Goal: Information Seeking & Learning: Learn about a topic

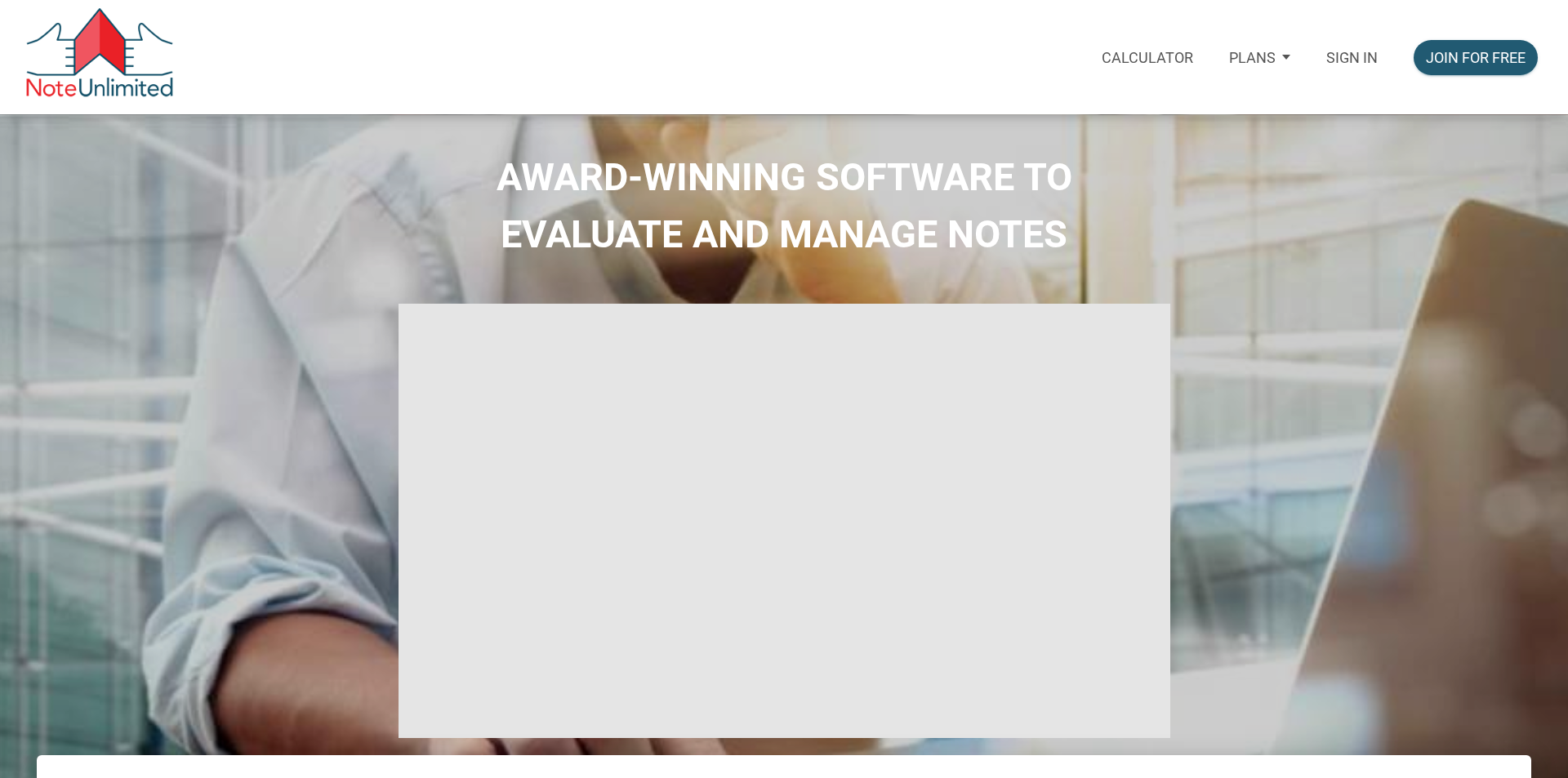
type input "Introduction to new features"
select select
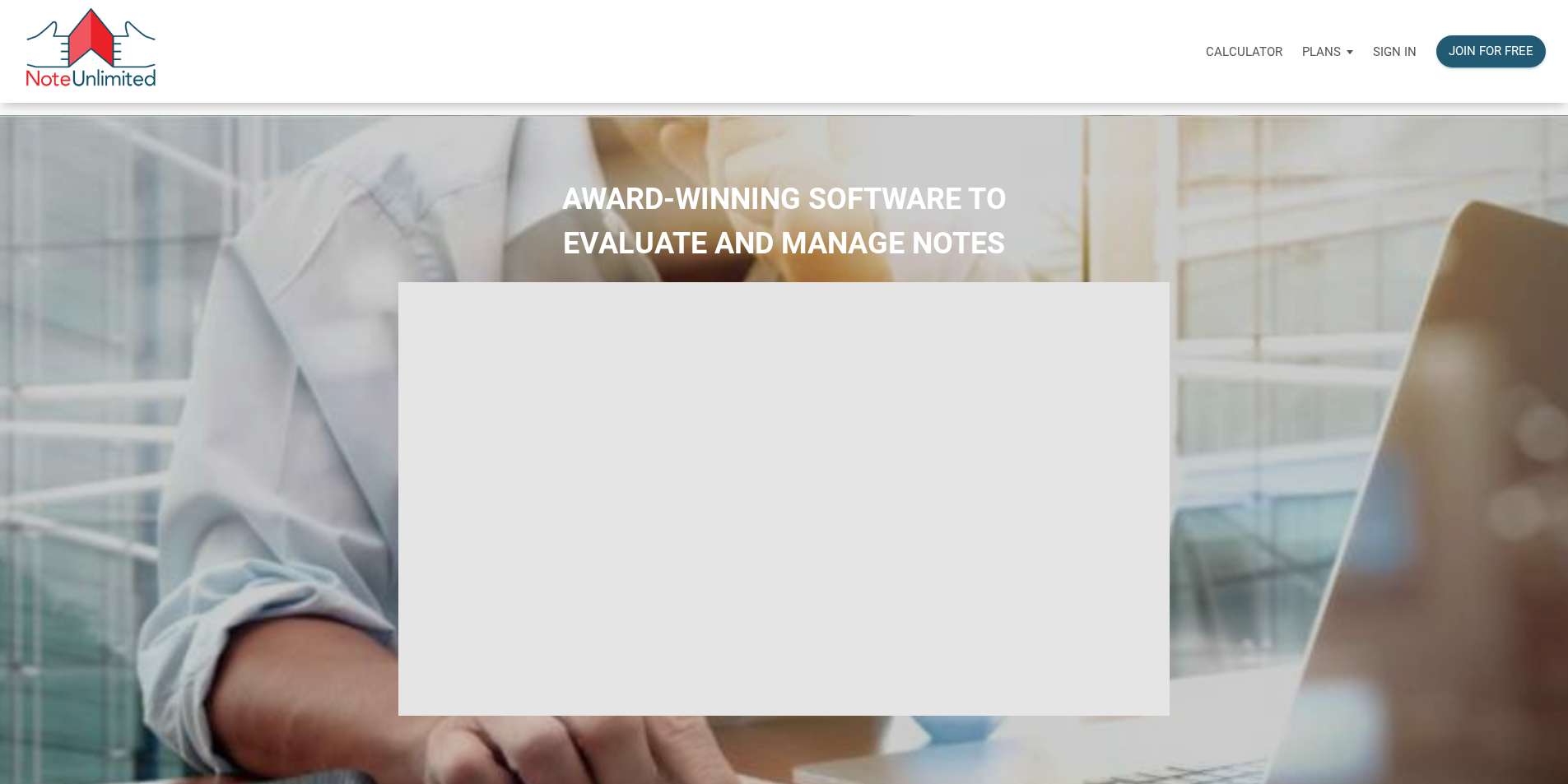
click at [1373, 50] on p "Sign in" at bounding box center [1394, 52] width 44 height 15
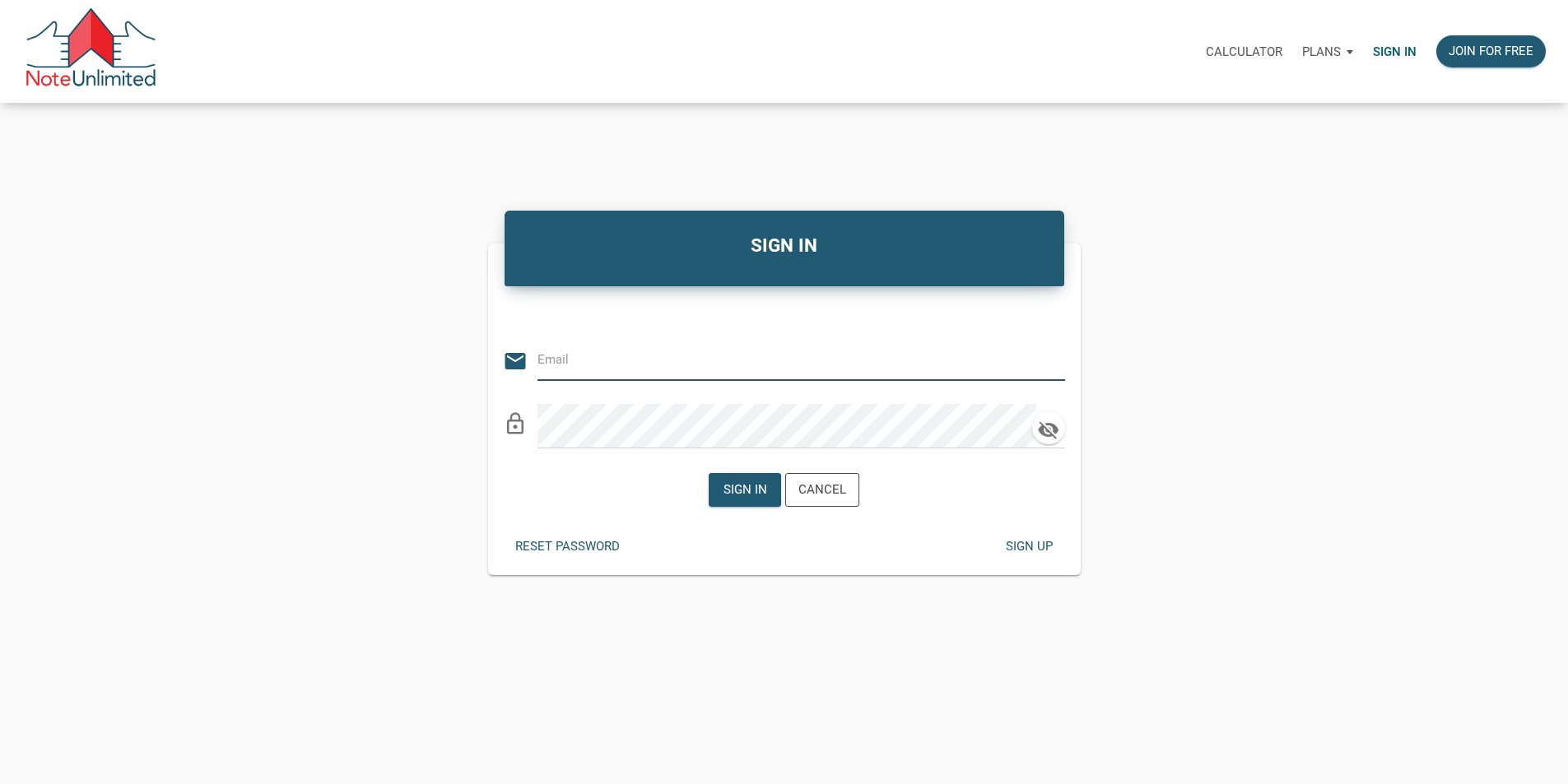
click at [602, 363] on input "email" at bounding box center [789, 360] width 503 height 37
type input "[EMAIL_ADDRESS][DOMAIN_NAME]"
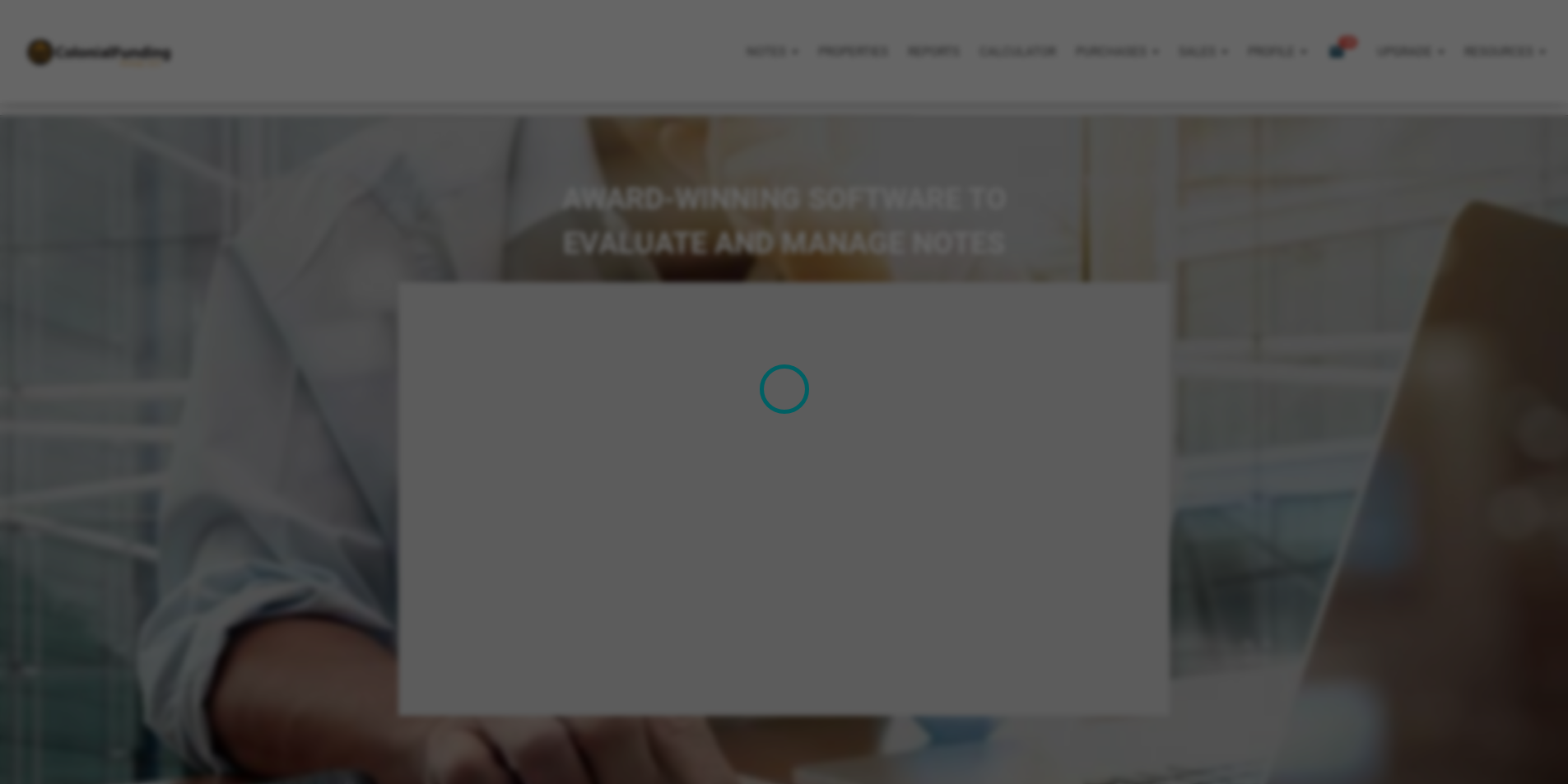
type input "Introduction to new features"
select select
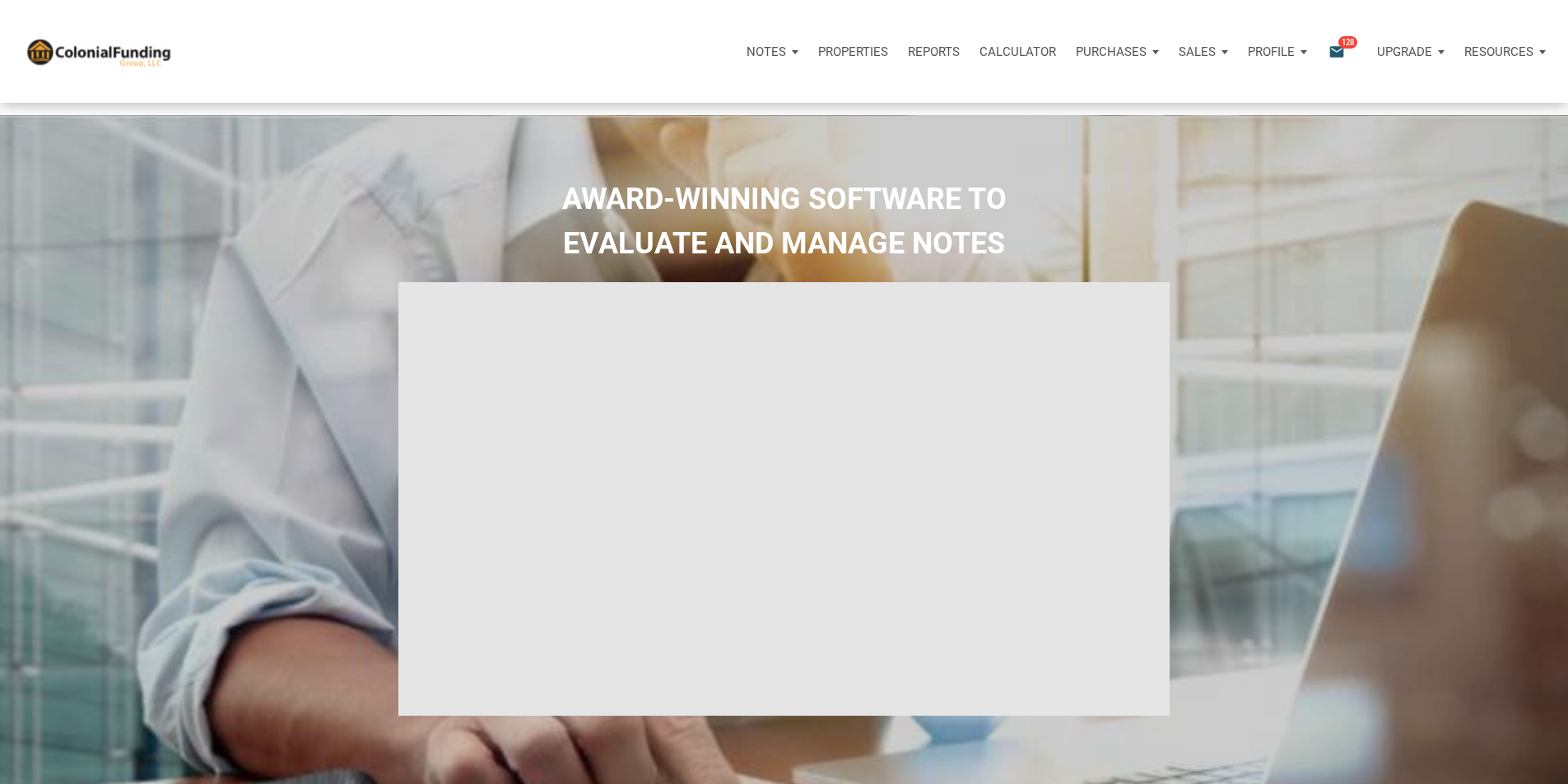
click at [747, 56] on p "Notes" at bounding box center [767, 52] width 39 height 15
click at [648, 103] on link "Dashboard" at bounding box center [726, 96] width 156 height 34
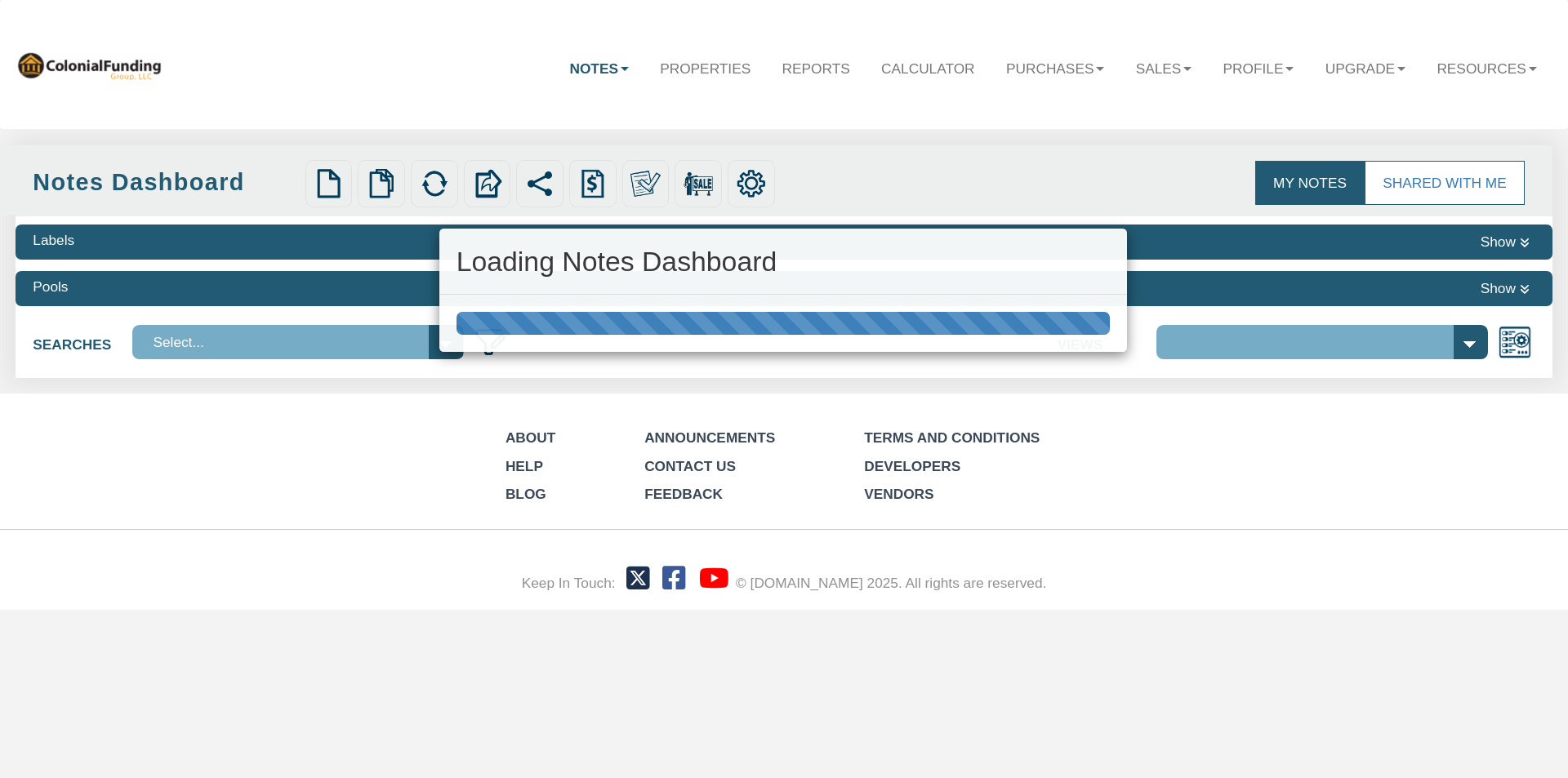
select select "316"
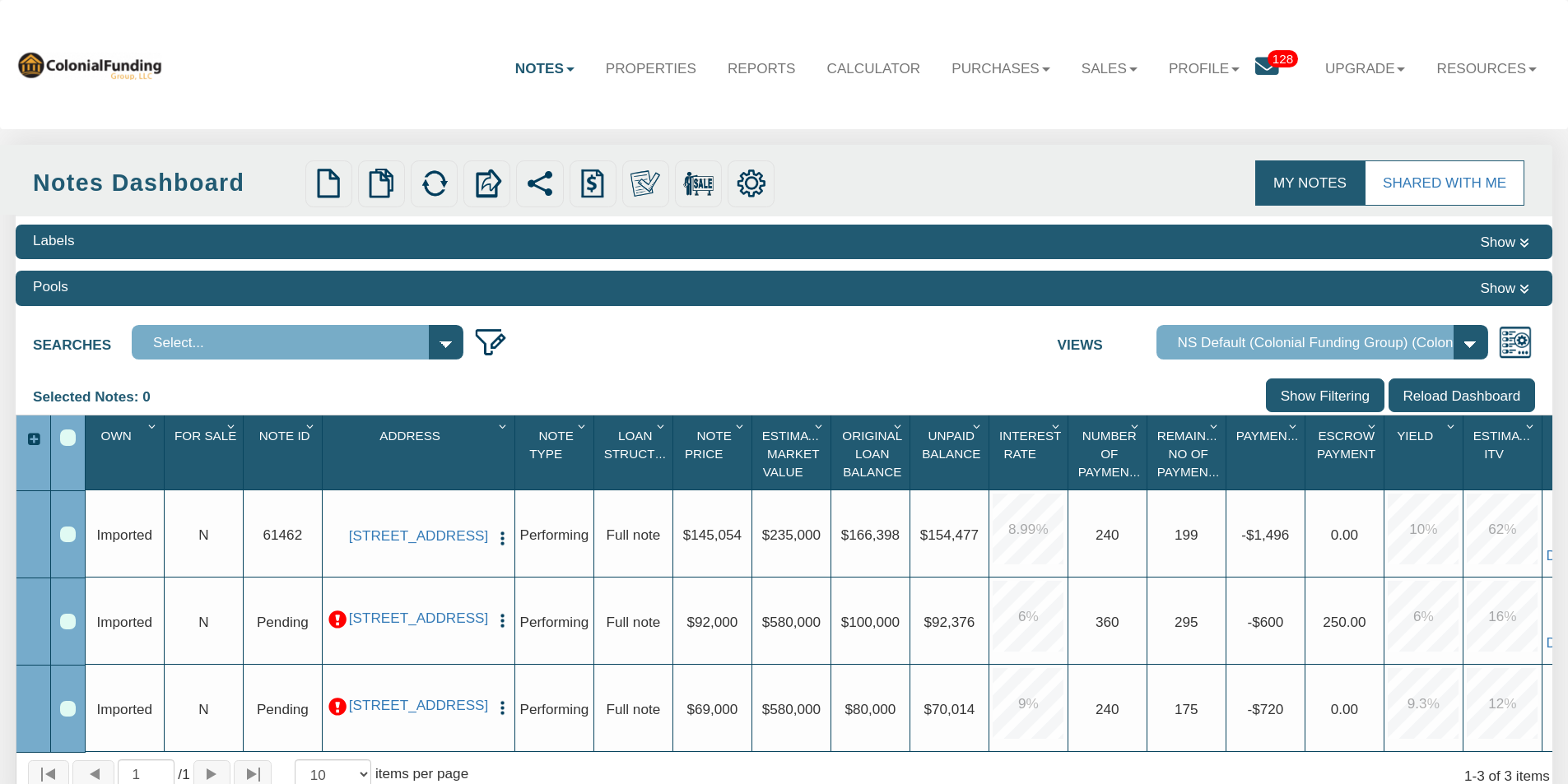
click at [508, 61] on link "Notes" at bounding box center [545, 69] width 91 height 48
click at [471, 135] on link "Transactions" at bounding box center [498, 139] width 182 height 27
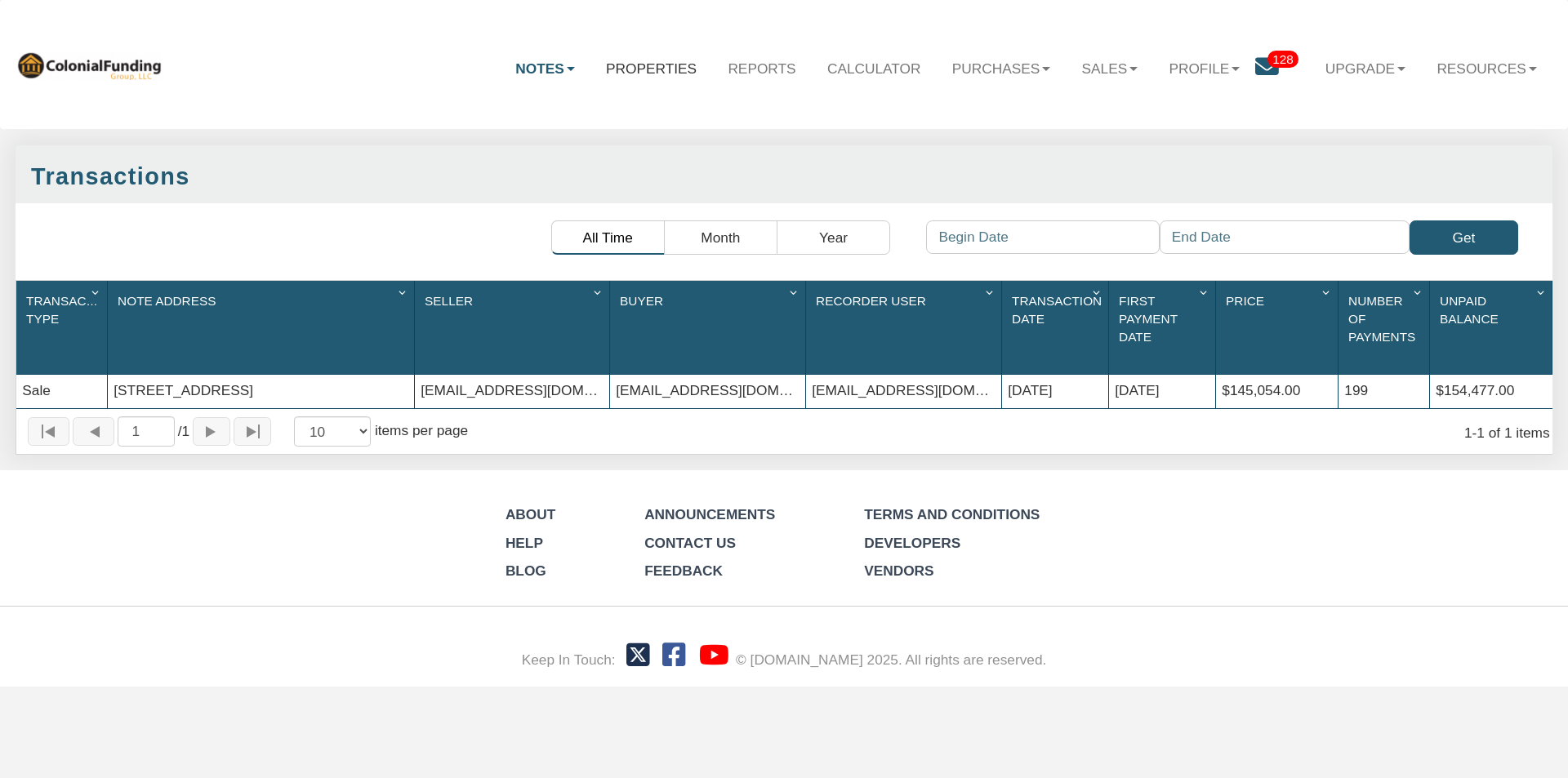
click at [654, 64] on link "Properties" at bounding box center [652, 68] width 122 height 48
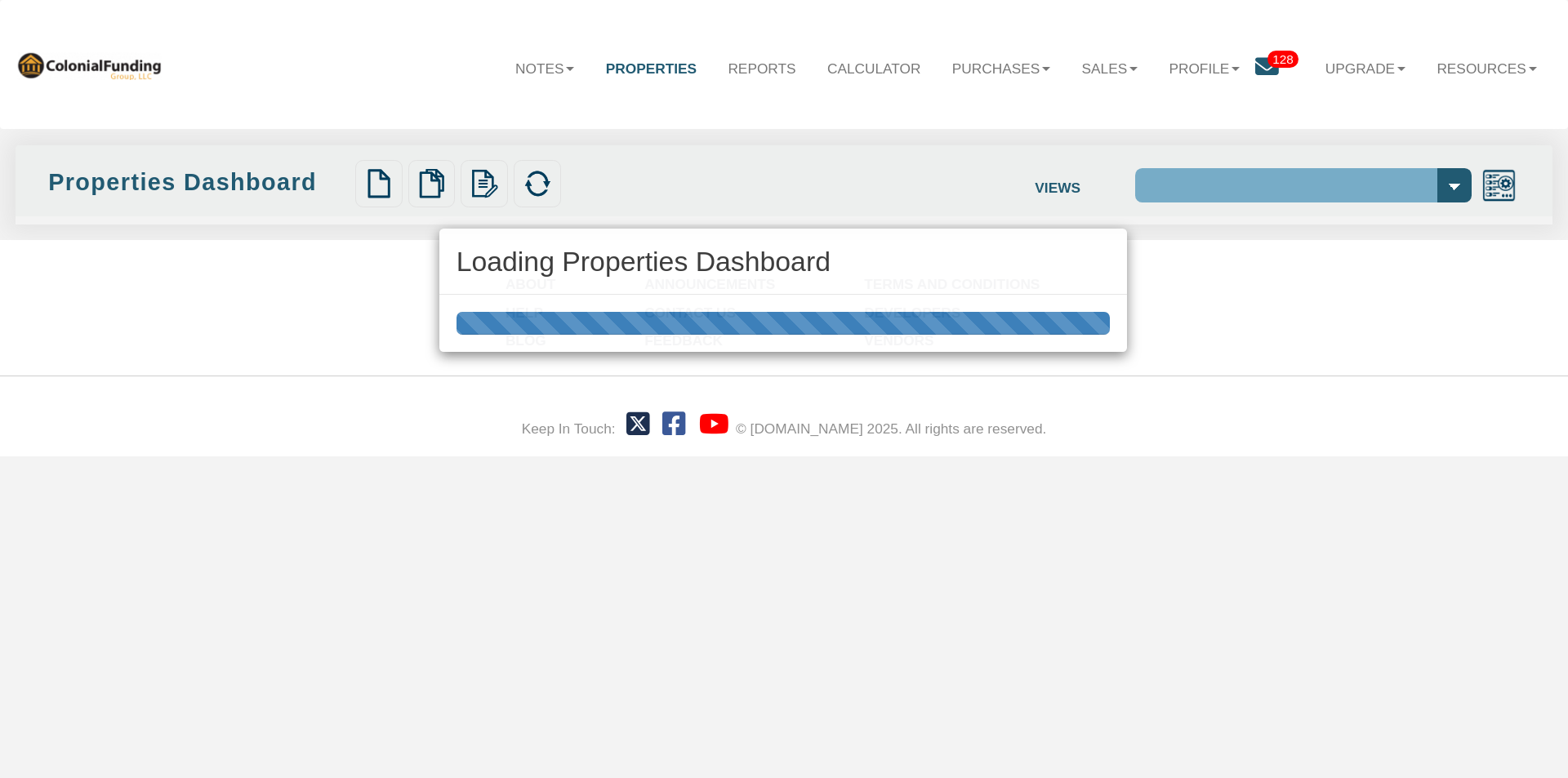
select select "138"
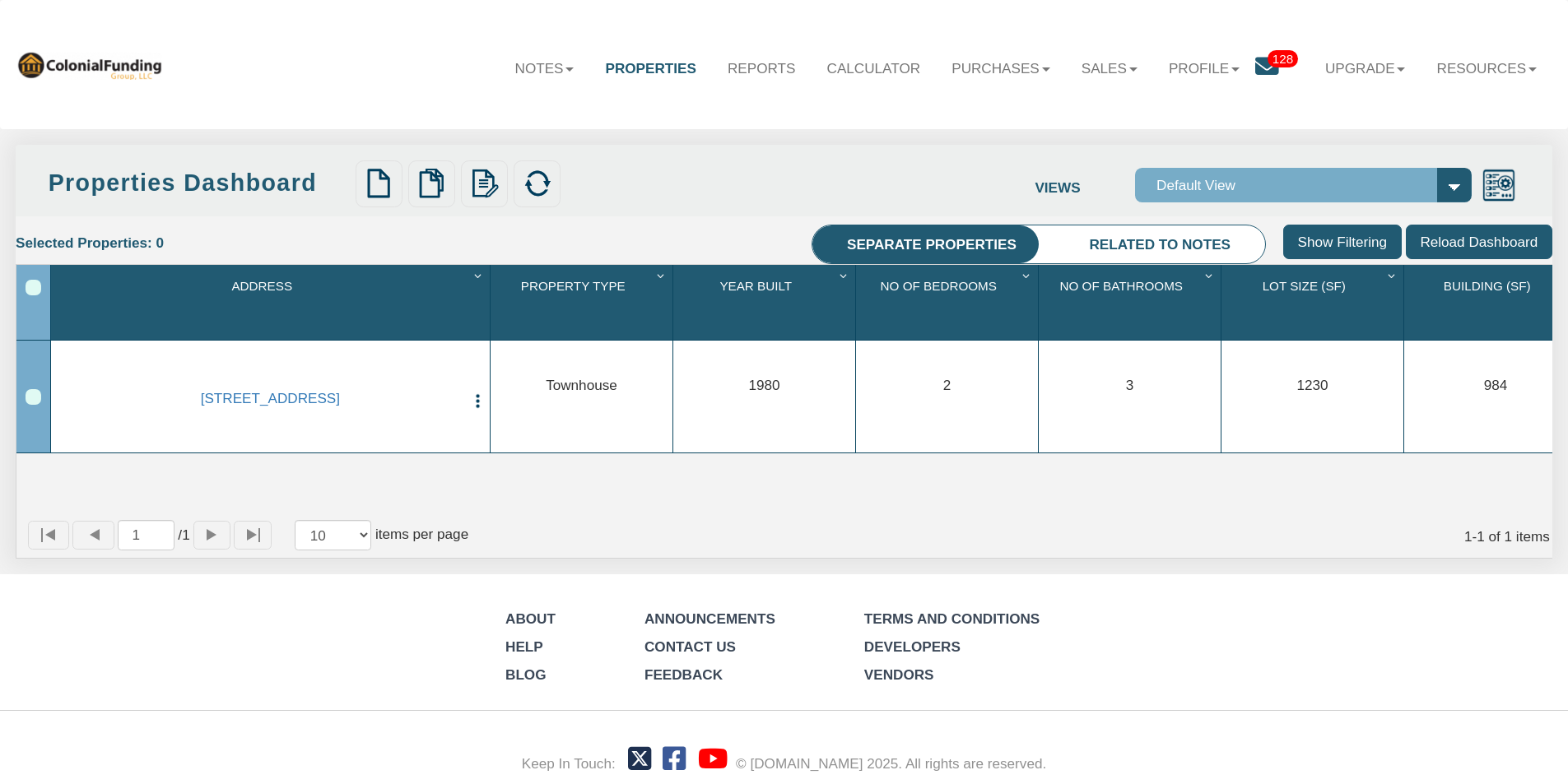
click at [1268, 57] on span "128" at bounding box center [1283, 58] width 30 height 17
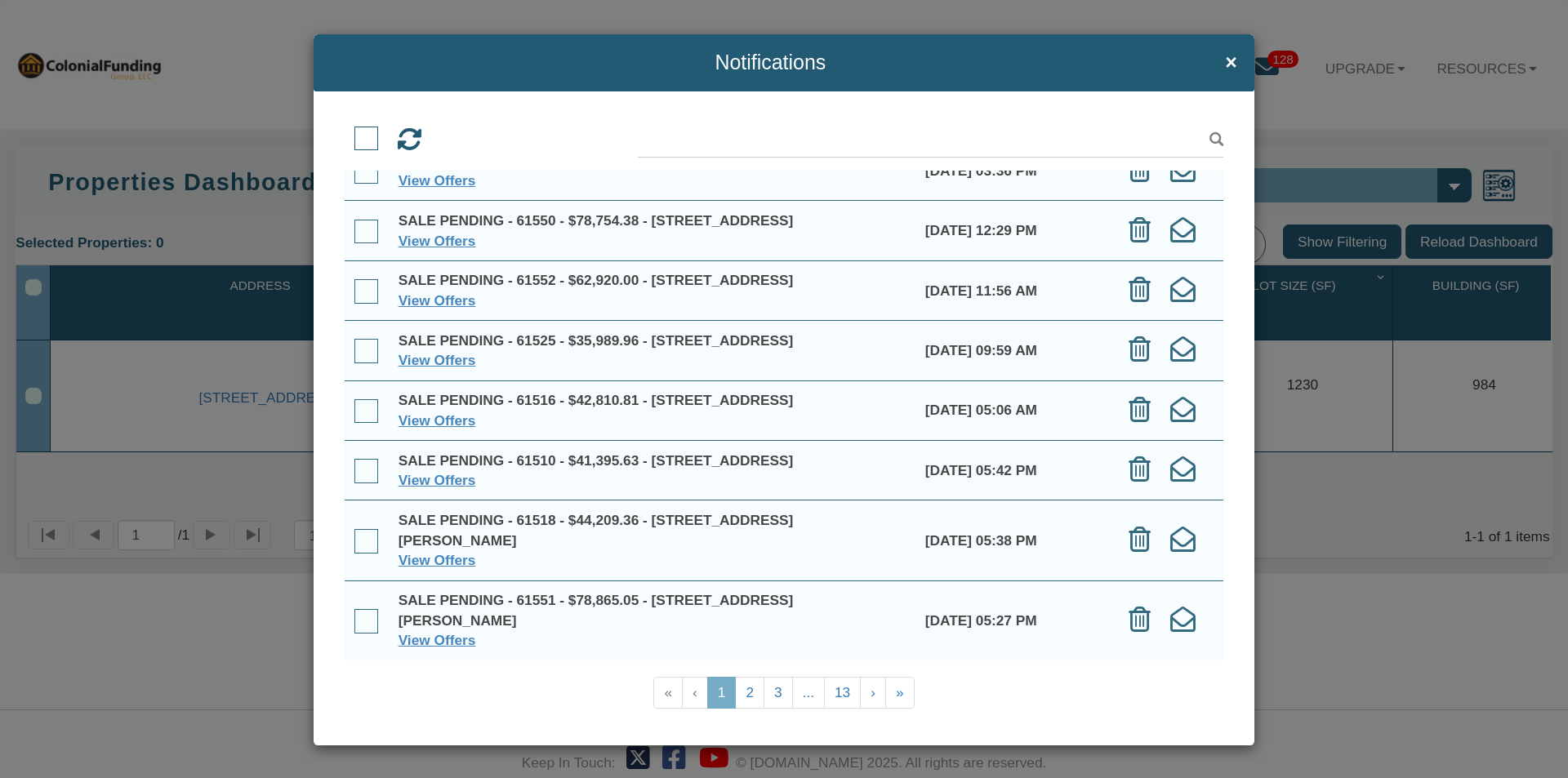
scroll to position [311, 0]
click at [739, 692] on link "2" at bounding box center [749, 692] width 29 height 32
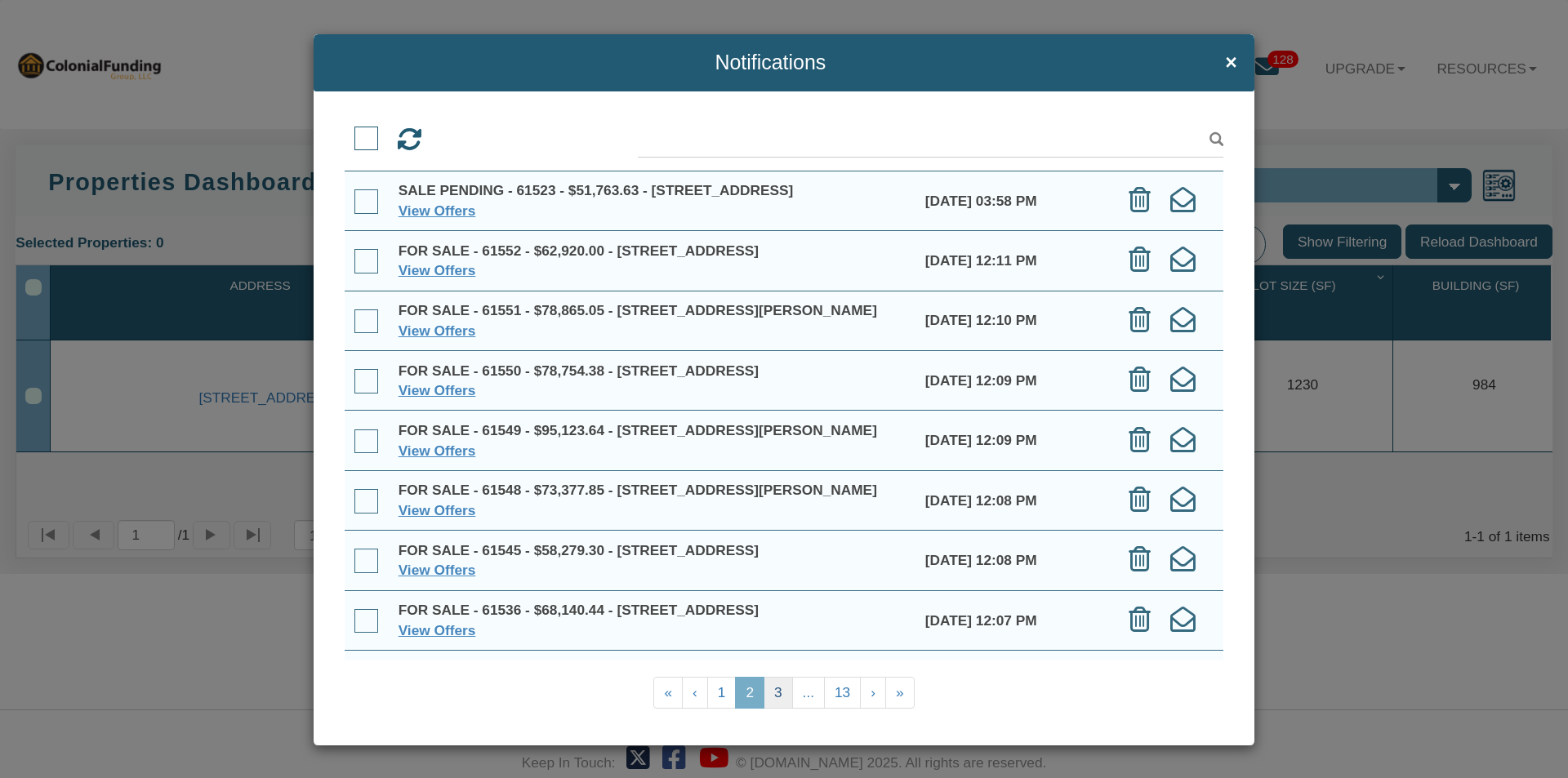
click at [769, 686] on link "3" at bounding box center [777, 692] width 29 height 32
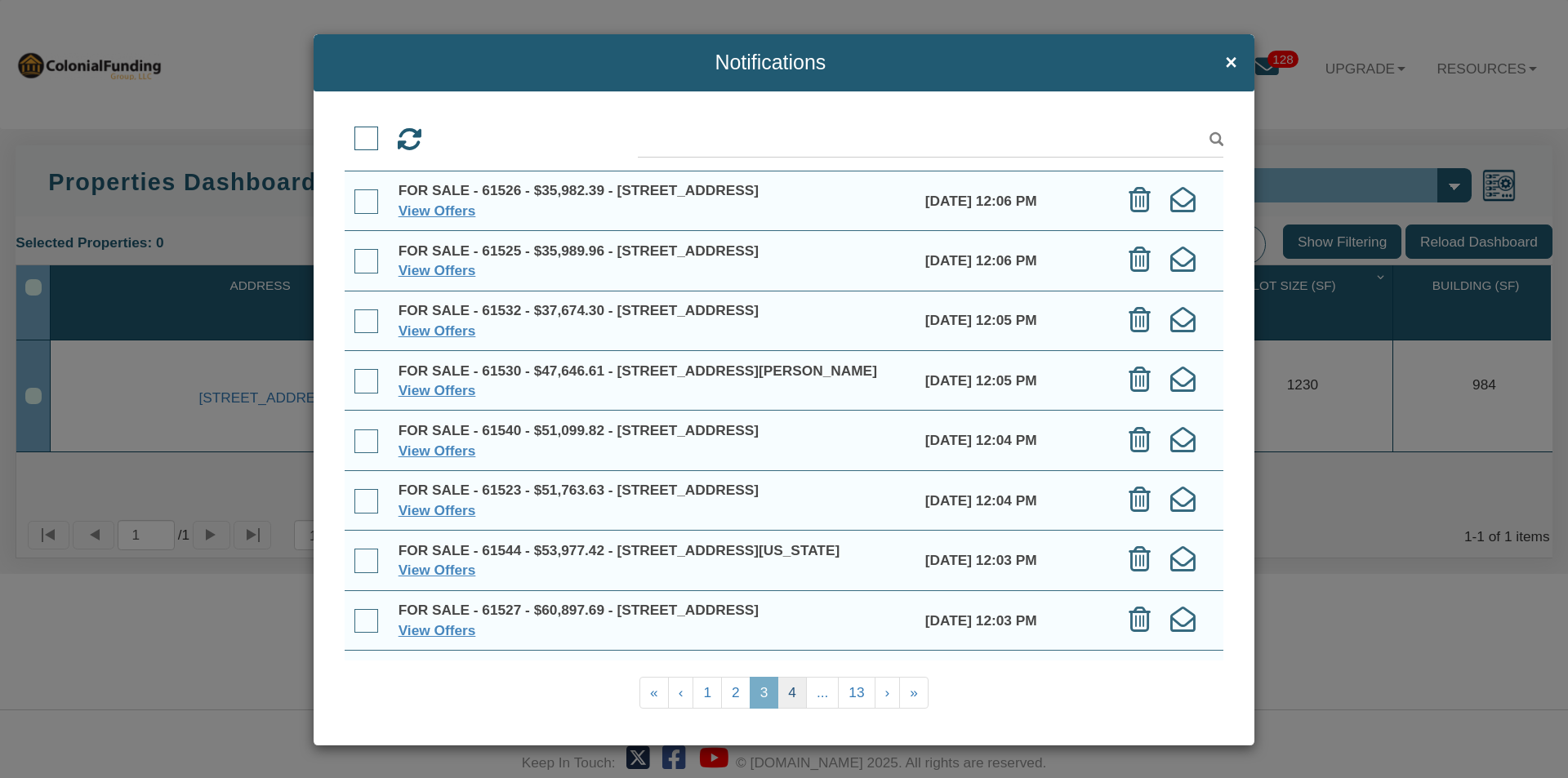
click at [785, 691] on link "4" at bounding box center [792, 692] width 29 height 32
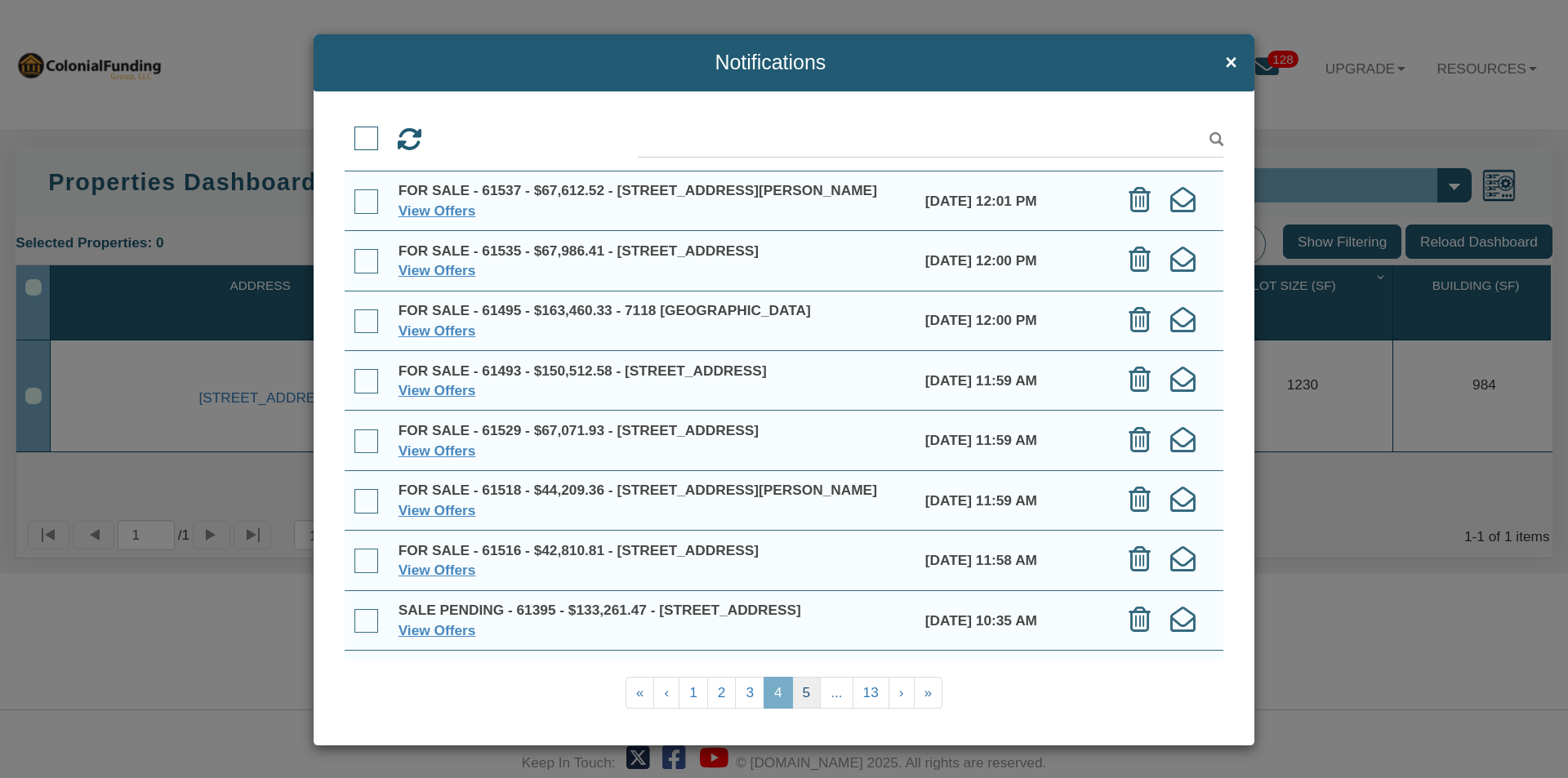
click at [794, 690] on link "5" at bounding box center [807, 692] width 29 height 32
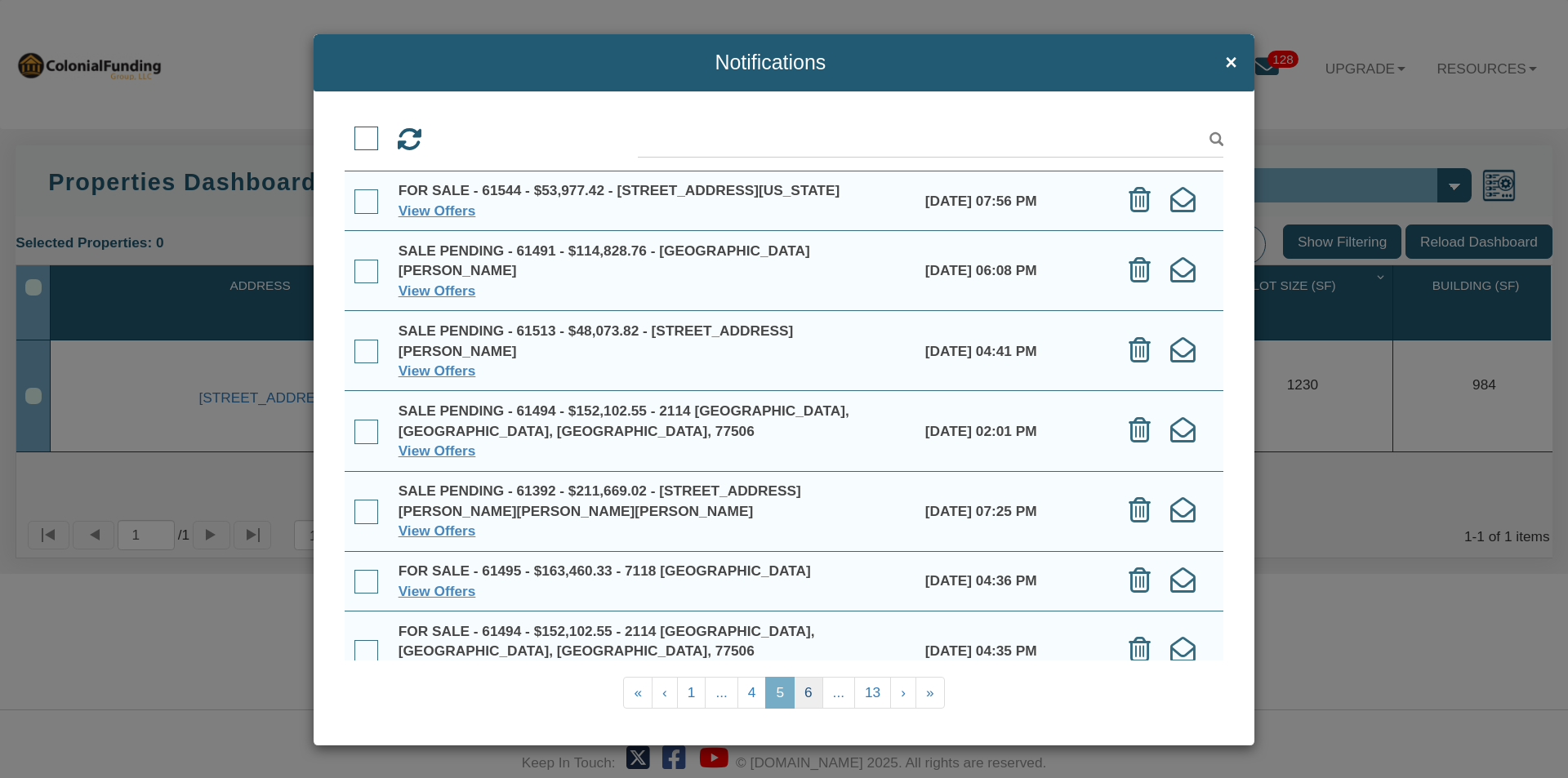
click at [802, 690] on link "6" at bounding box center [808, 692] width 29 height 32
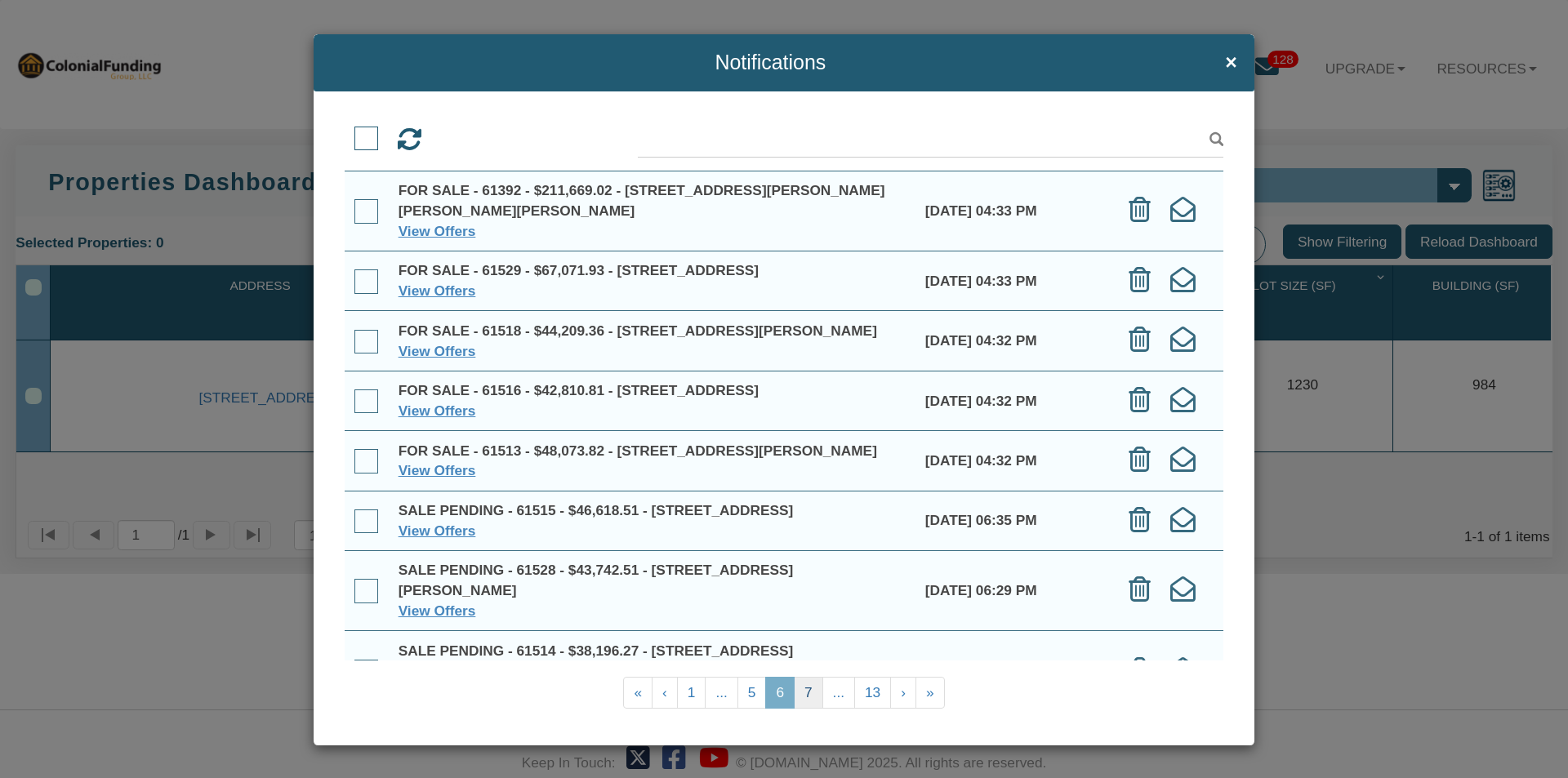
click at [806, 690] on link "7" at bounding box center [808, 692] width 29 height 32
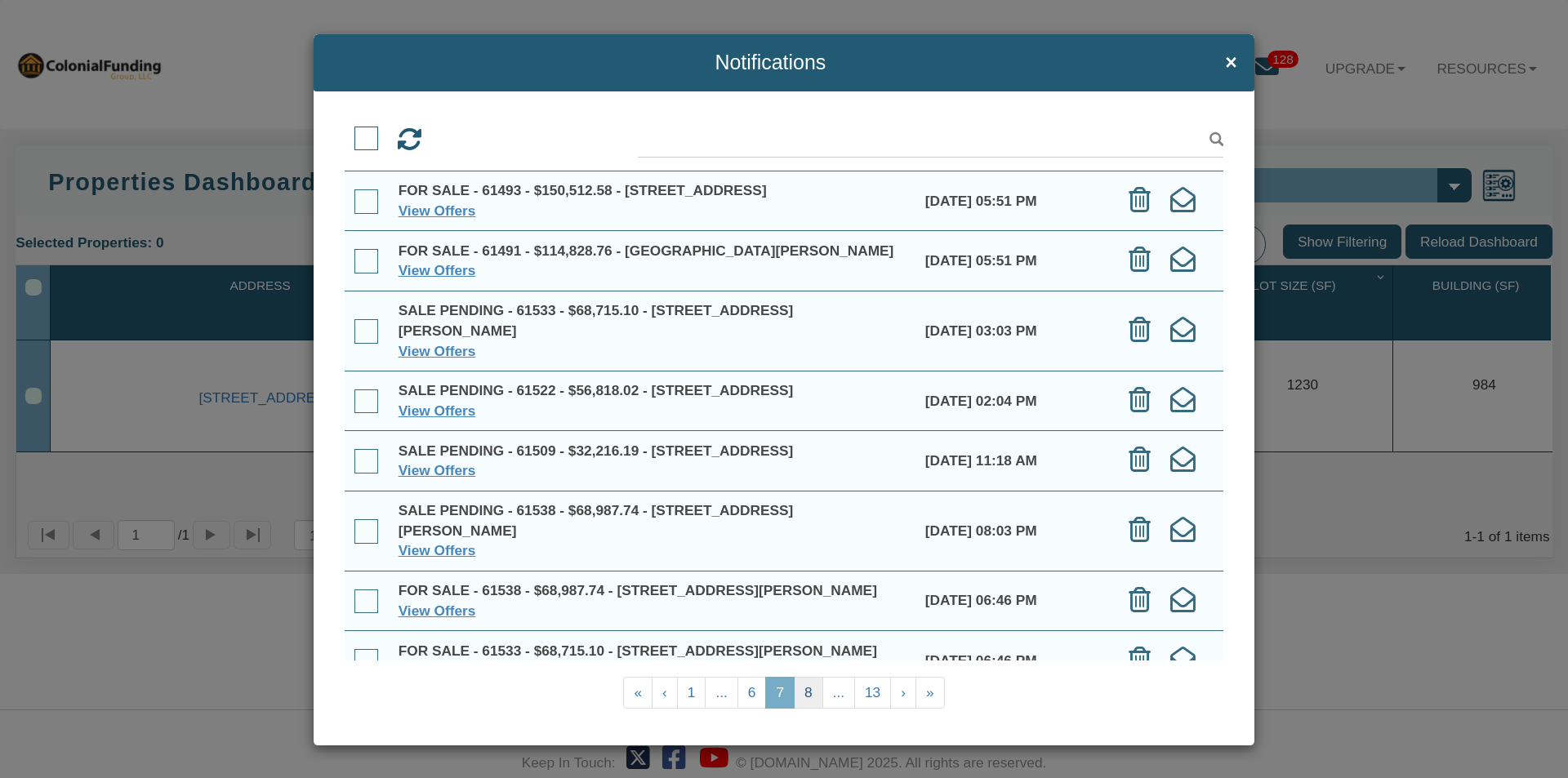
click at [806, 690] on link "8" at bounding box center [808, 692] width 29 height 32
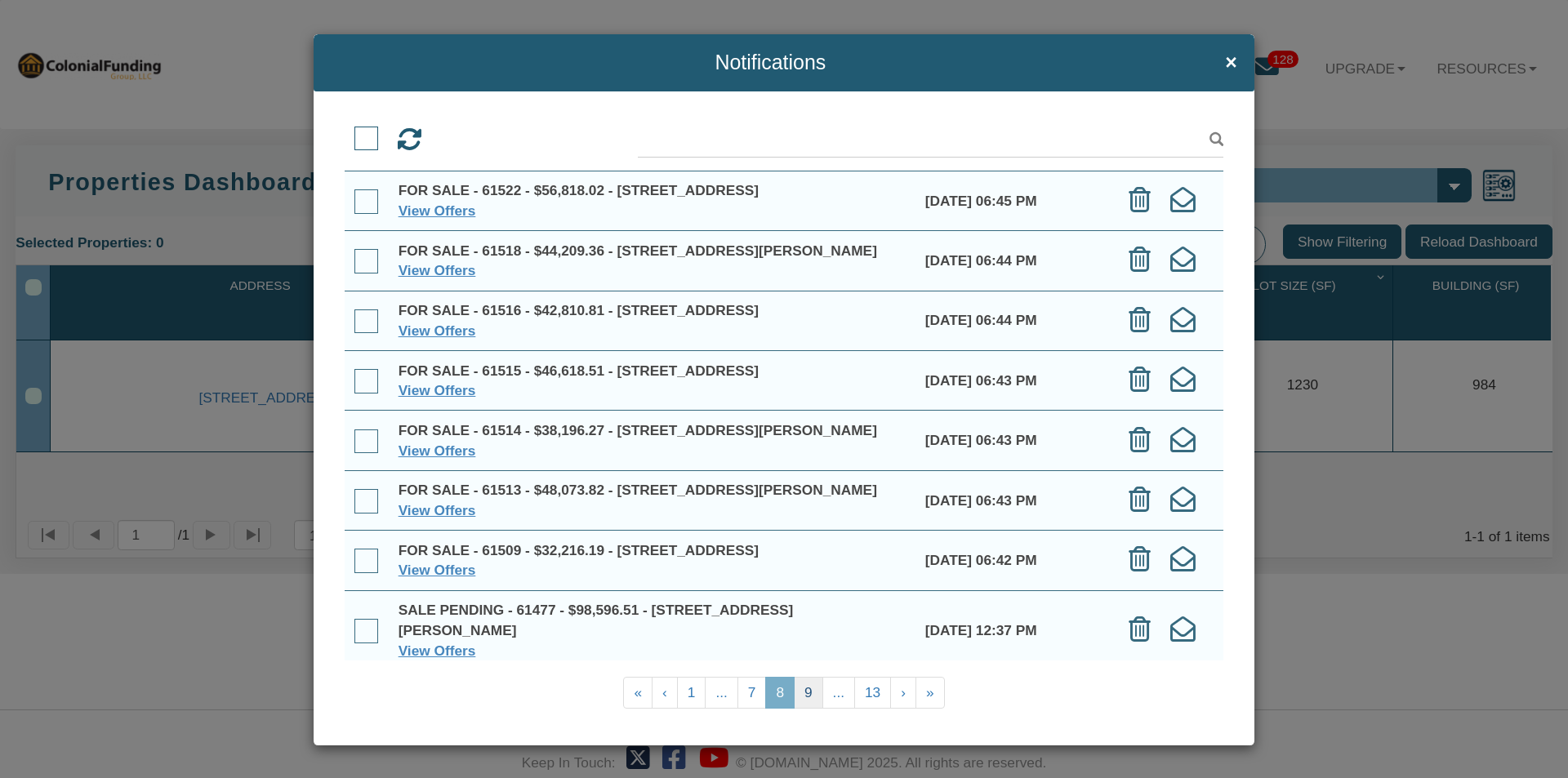
click at [799, 686] on link "9" at bounding box center [808, 692] width 29 height 32
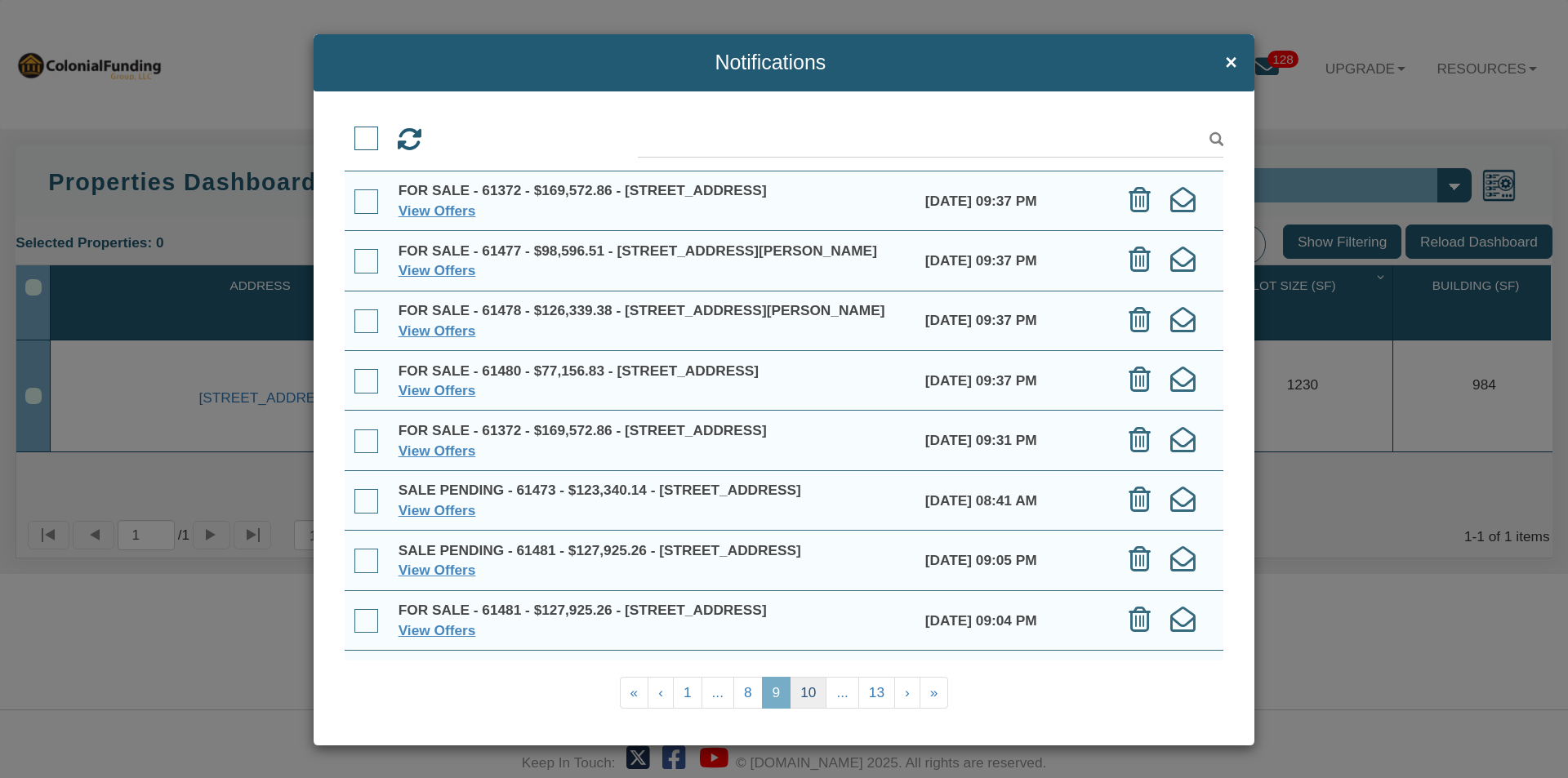
click at [802, 686] on link "10" at bounding box center [808, 692] width 37 height 32
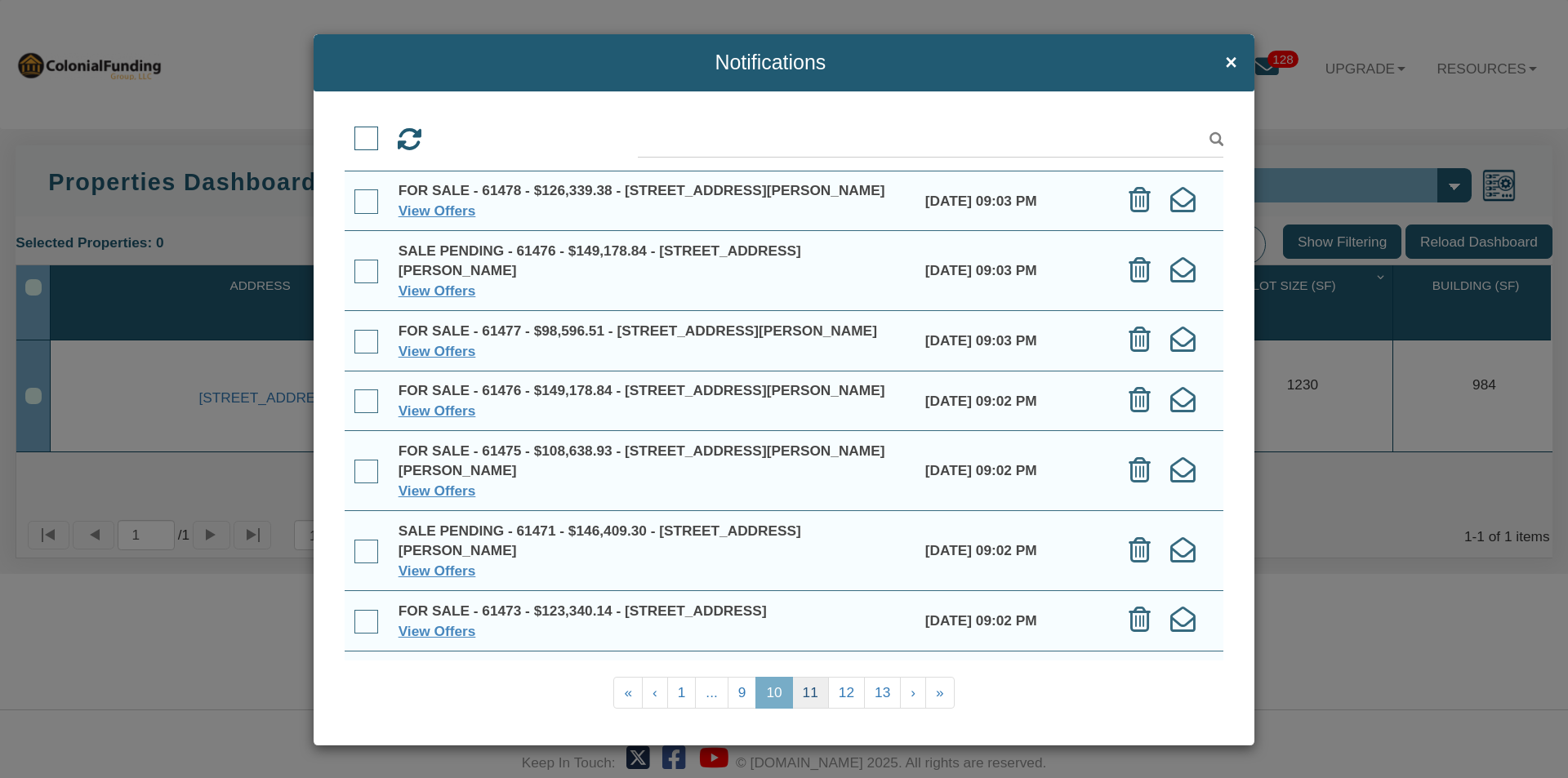
click at [806, 691] on link "11" at bounding box center [811, 692] width 37 height 32
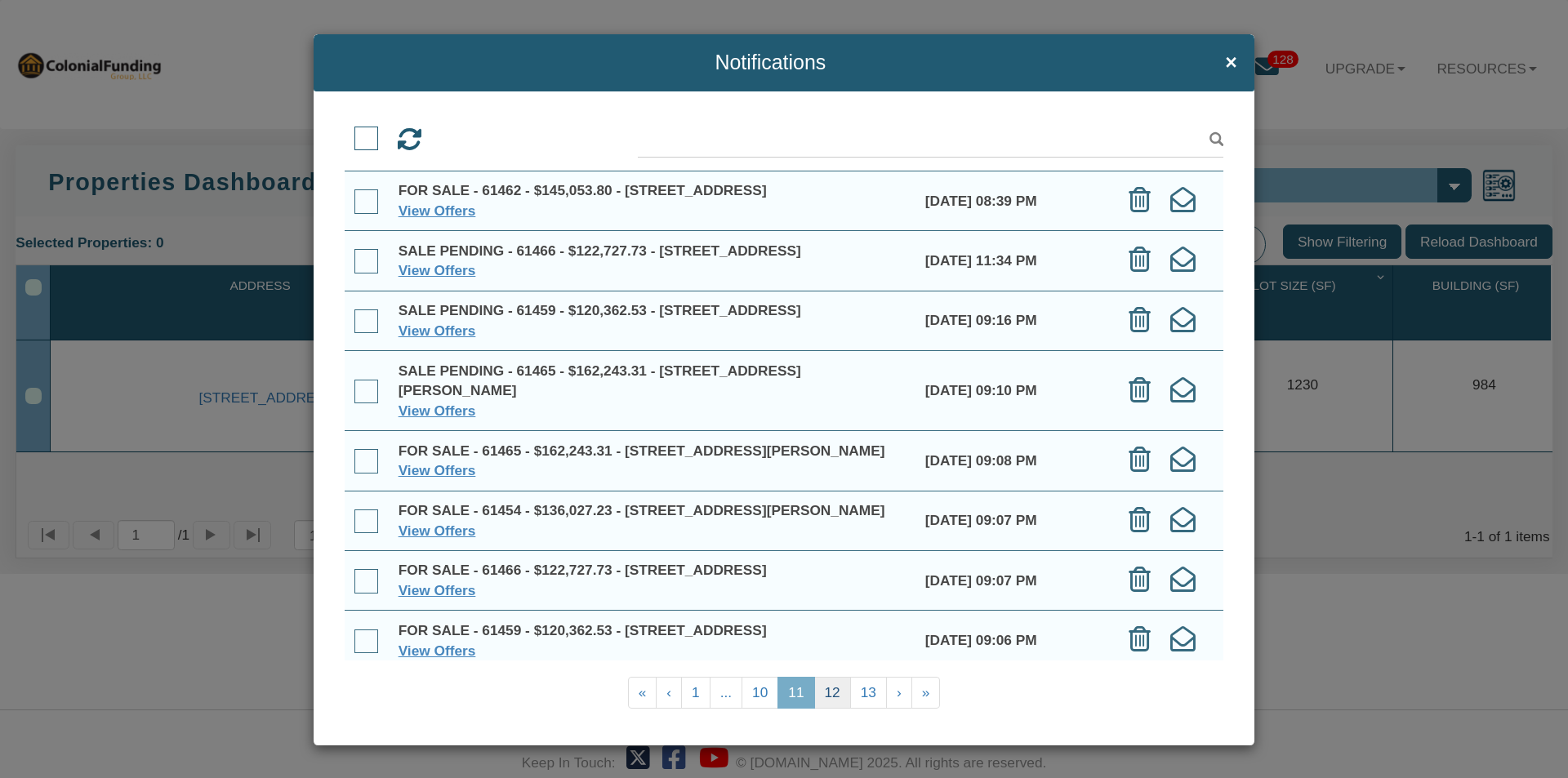
click at [823, 685] on link "12" at bounding box center [833, 692] width 37 height 32
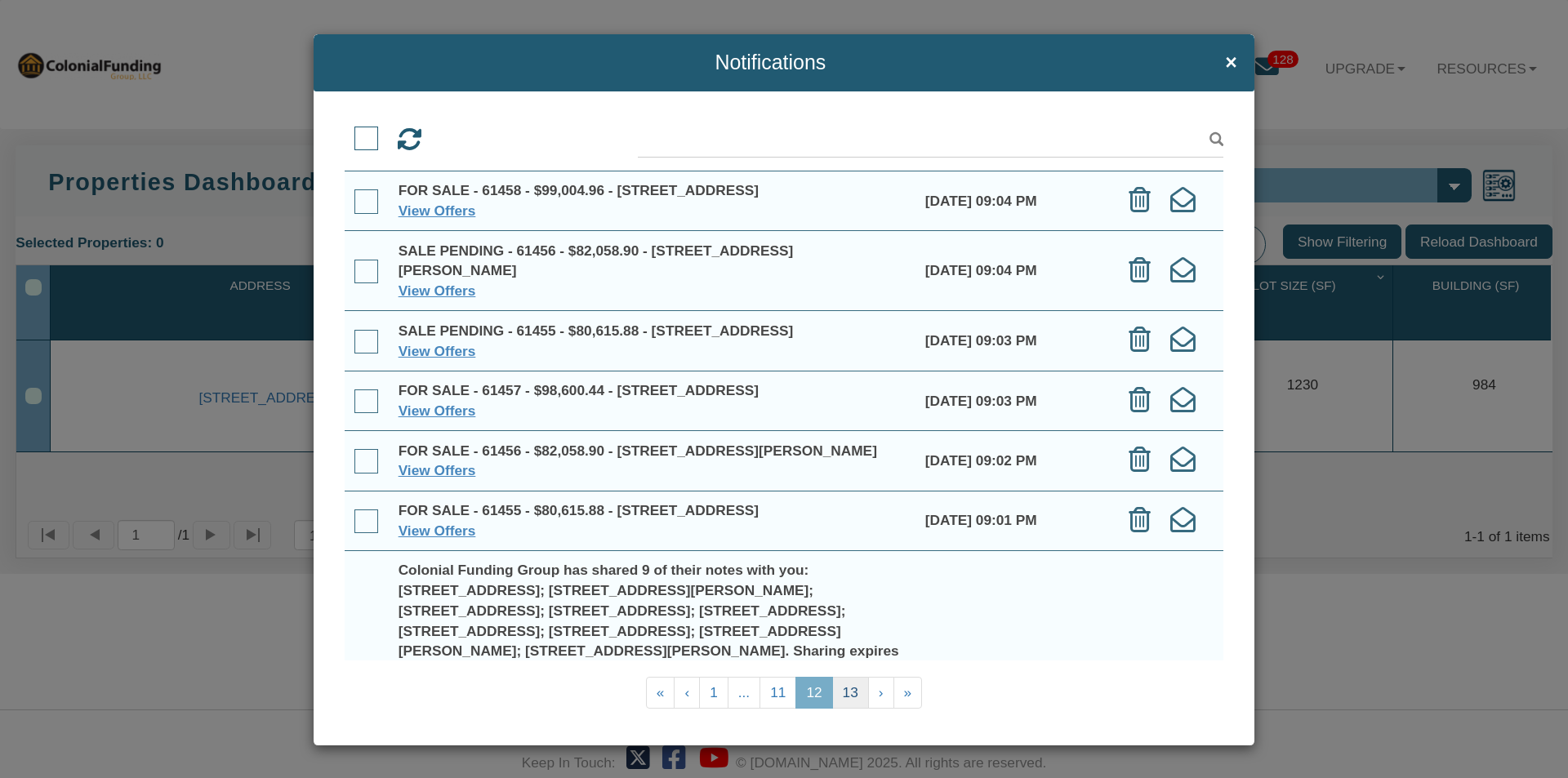
click at [846, 693] on link "13" at bounding box center [851, 692] width 37 height 32
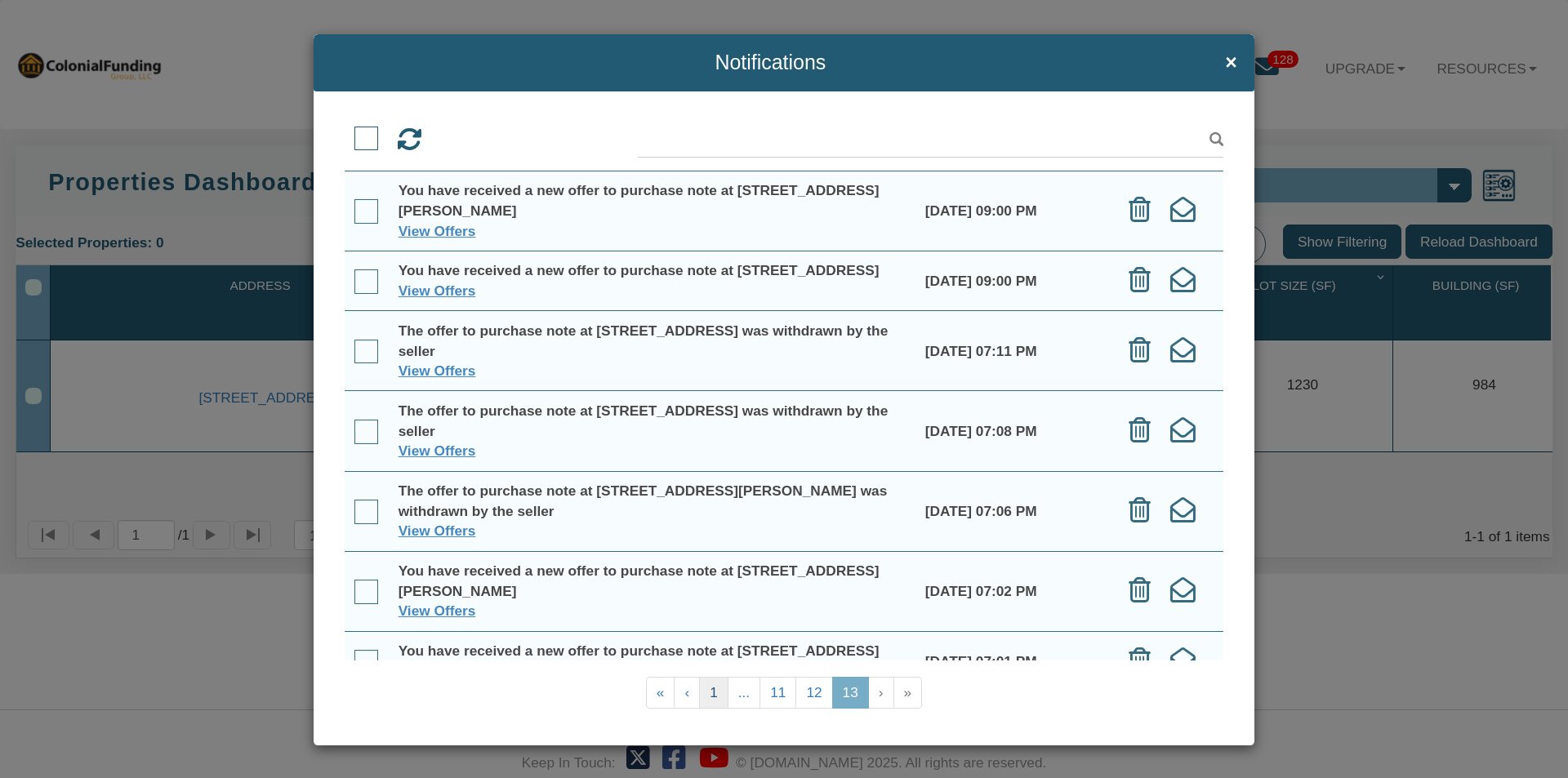
click at [708, 688] on link "1" at bounding box center [713, 692] width 29 height 32
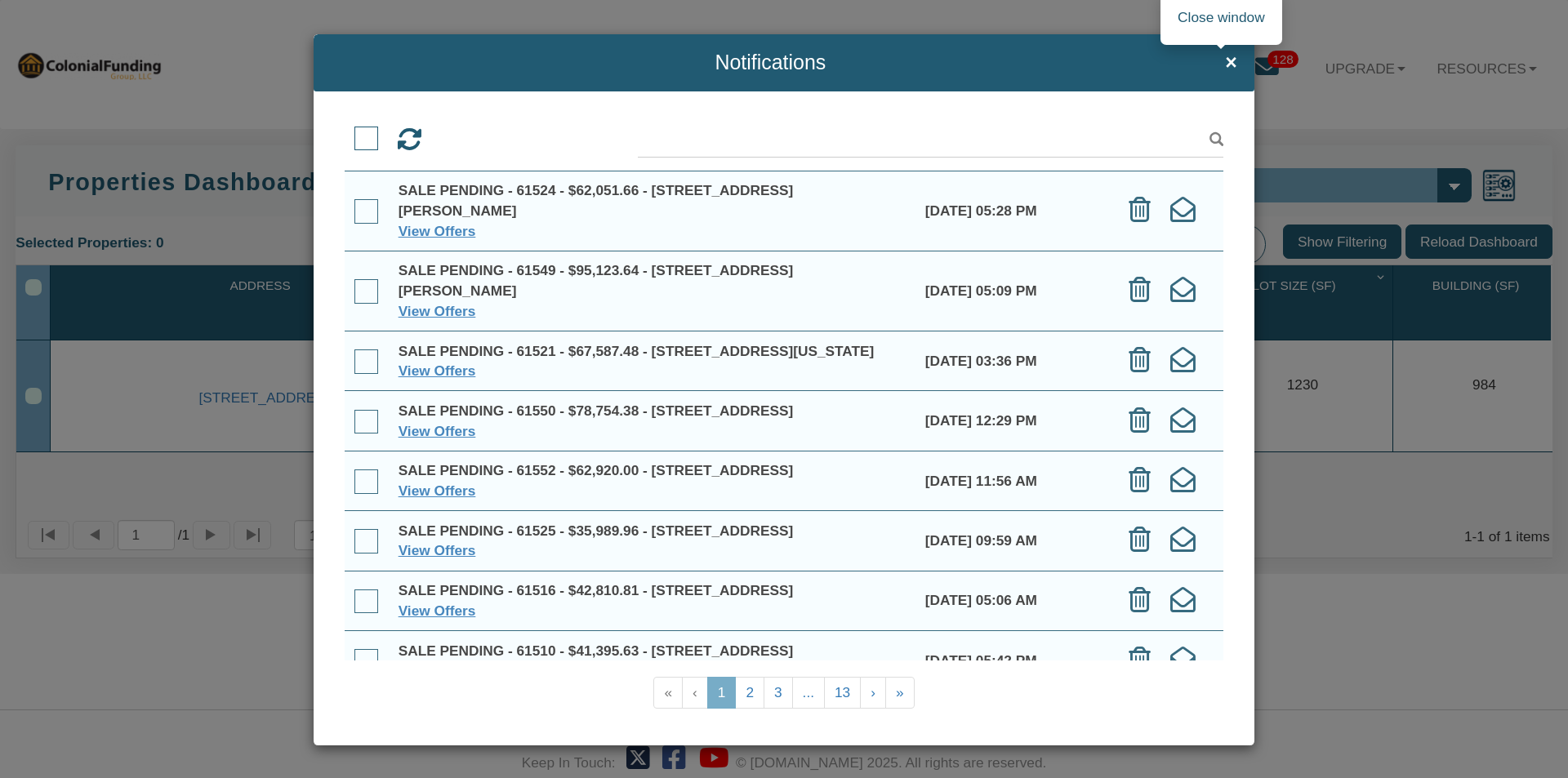
click at [1225, 60] on span "×" at bounding box center [1231, 62] width 12 height 22
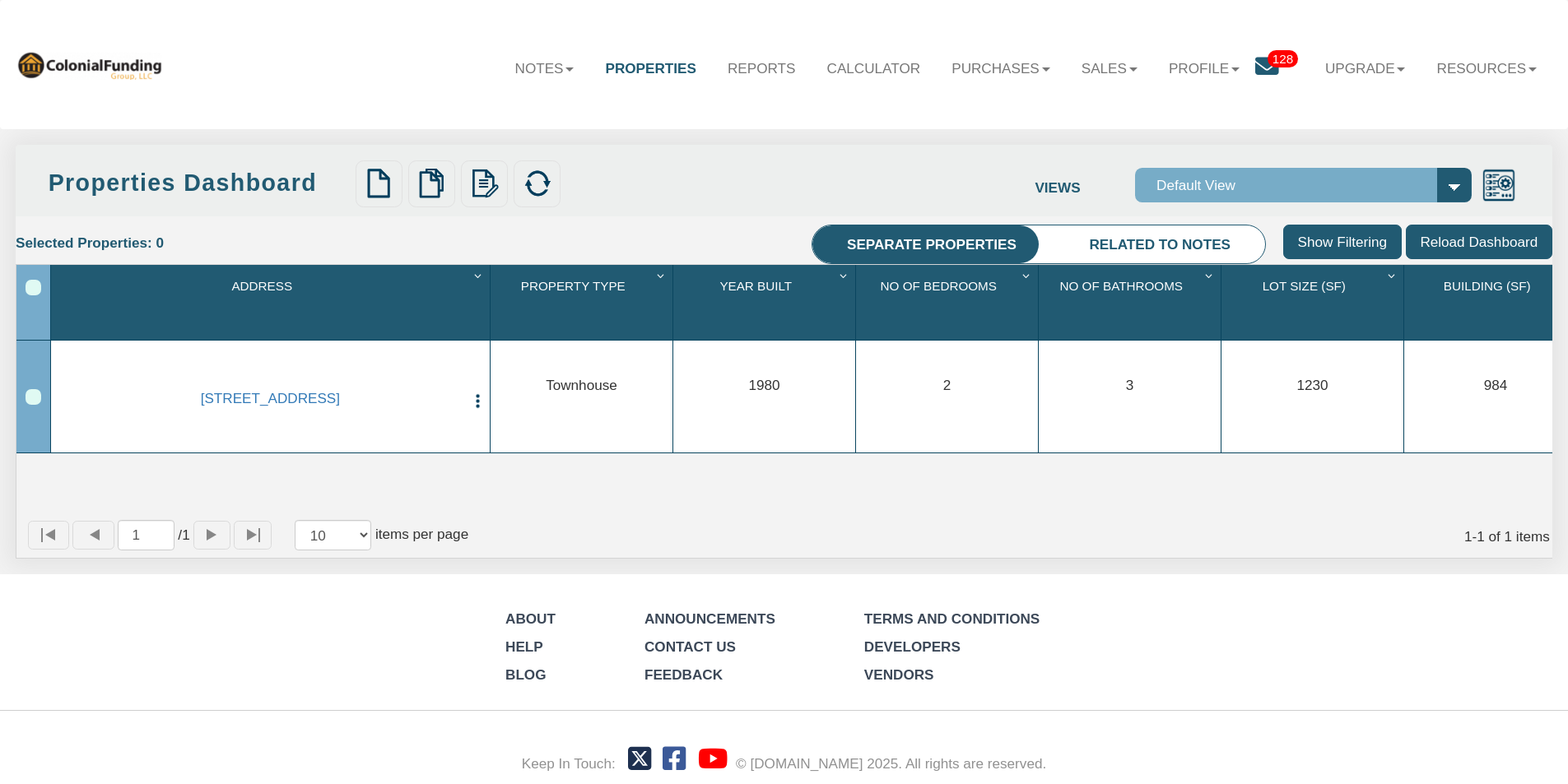
click at [1259, 61] on icon at bounding box center [1267, 67] width 24 height 24
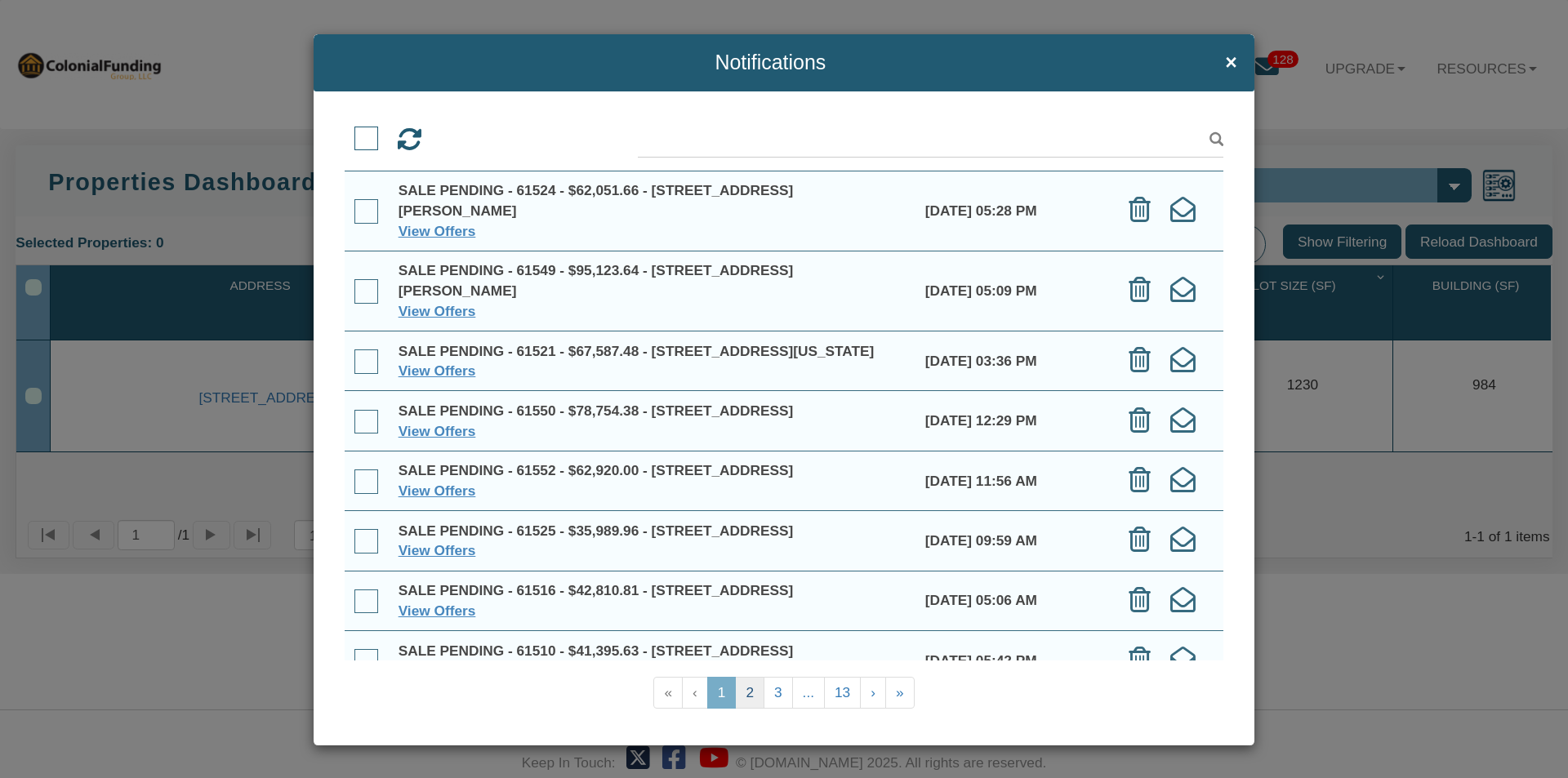
click at [741, 694] on link "2" at bounding box center [749, 692] width 29 height 32
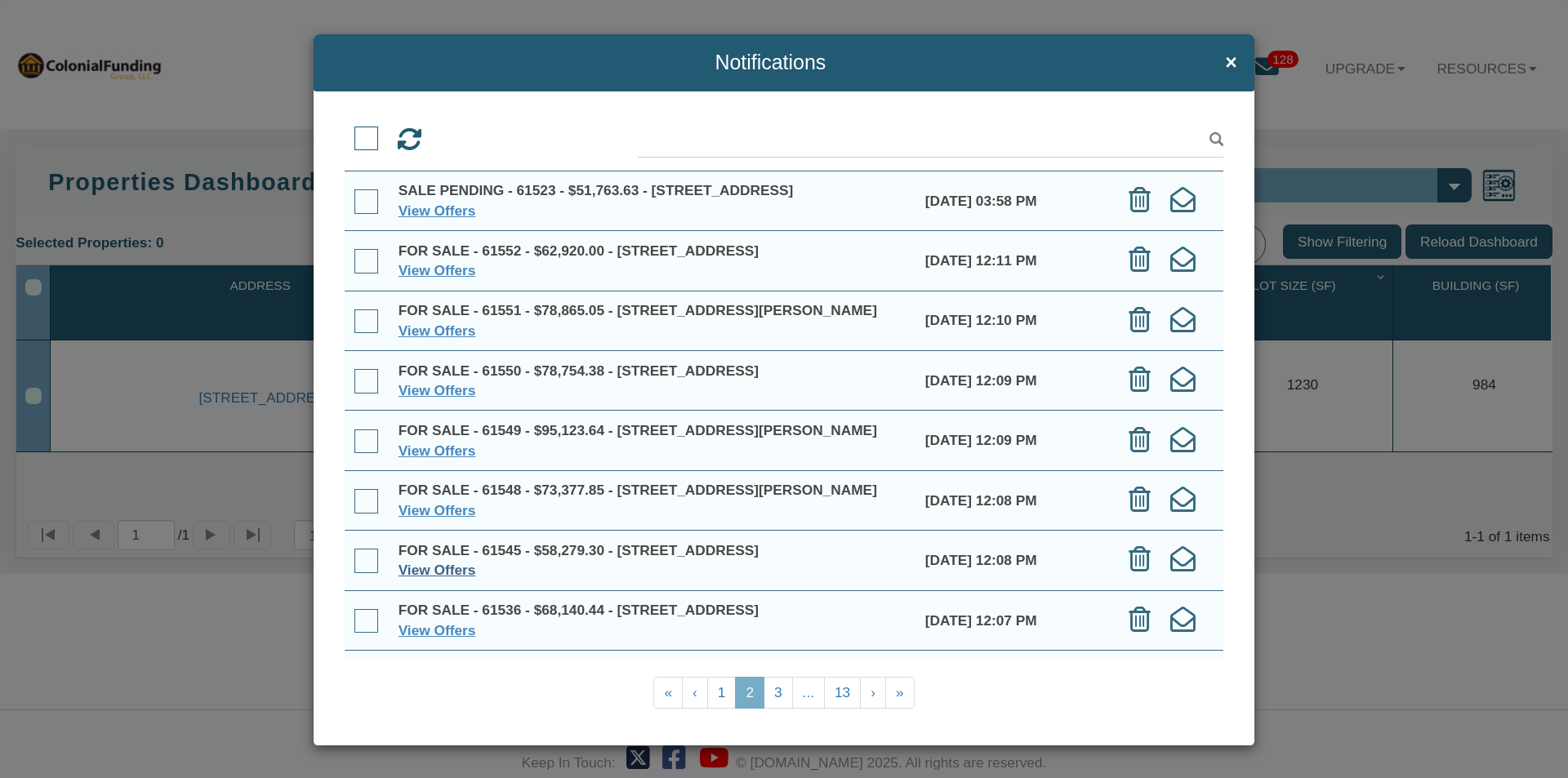
click at [432, 578] on link "View Offers" at bounding box center [438, 569] width 78 height 16
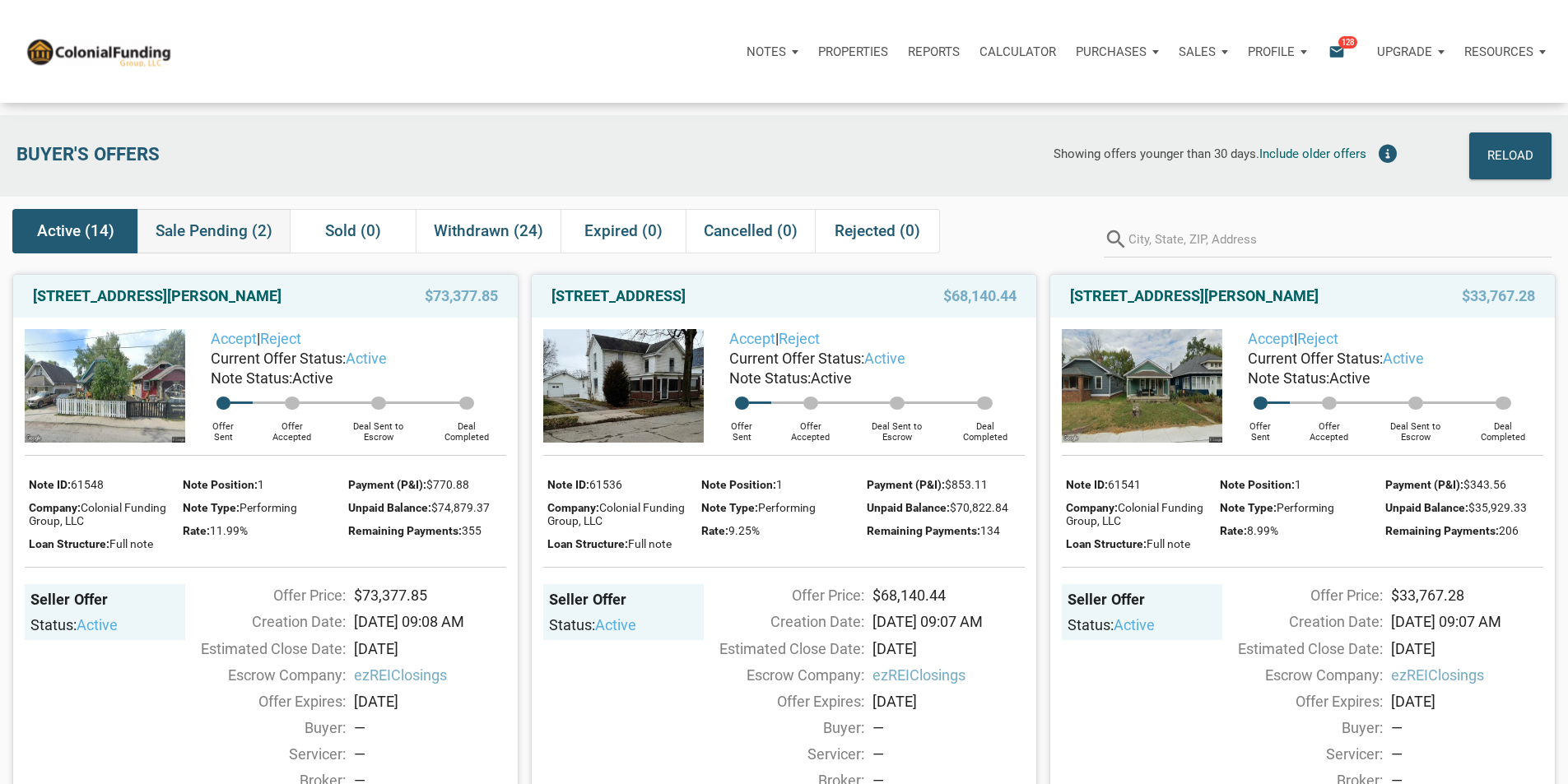
click at [211, 236] on span "Sale Pending (2)" at bounding box center [214, 231] width 117 height 20
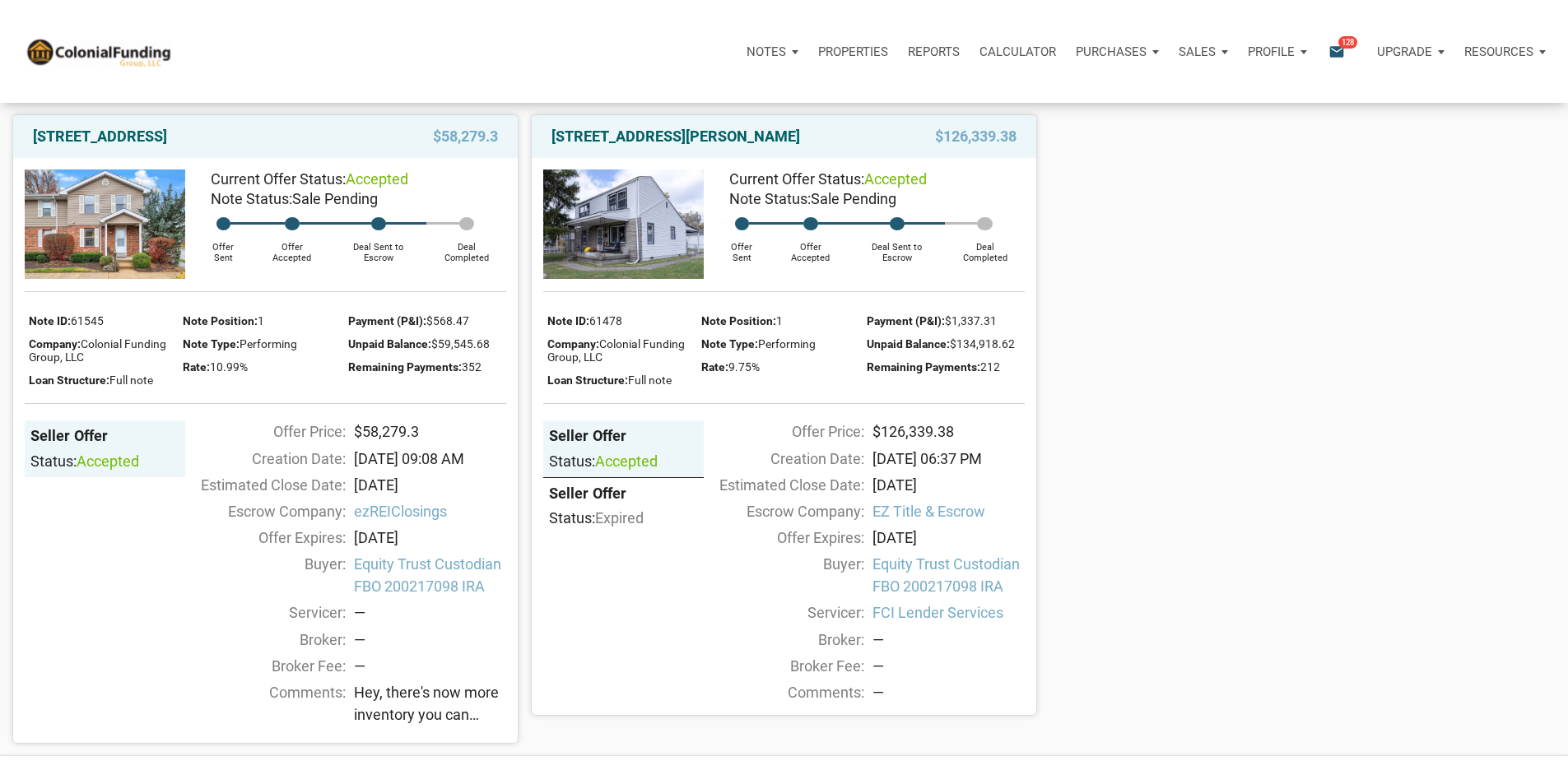
scroll to position [165, 0]
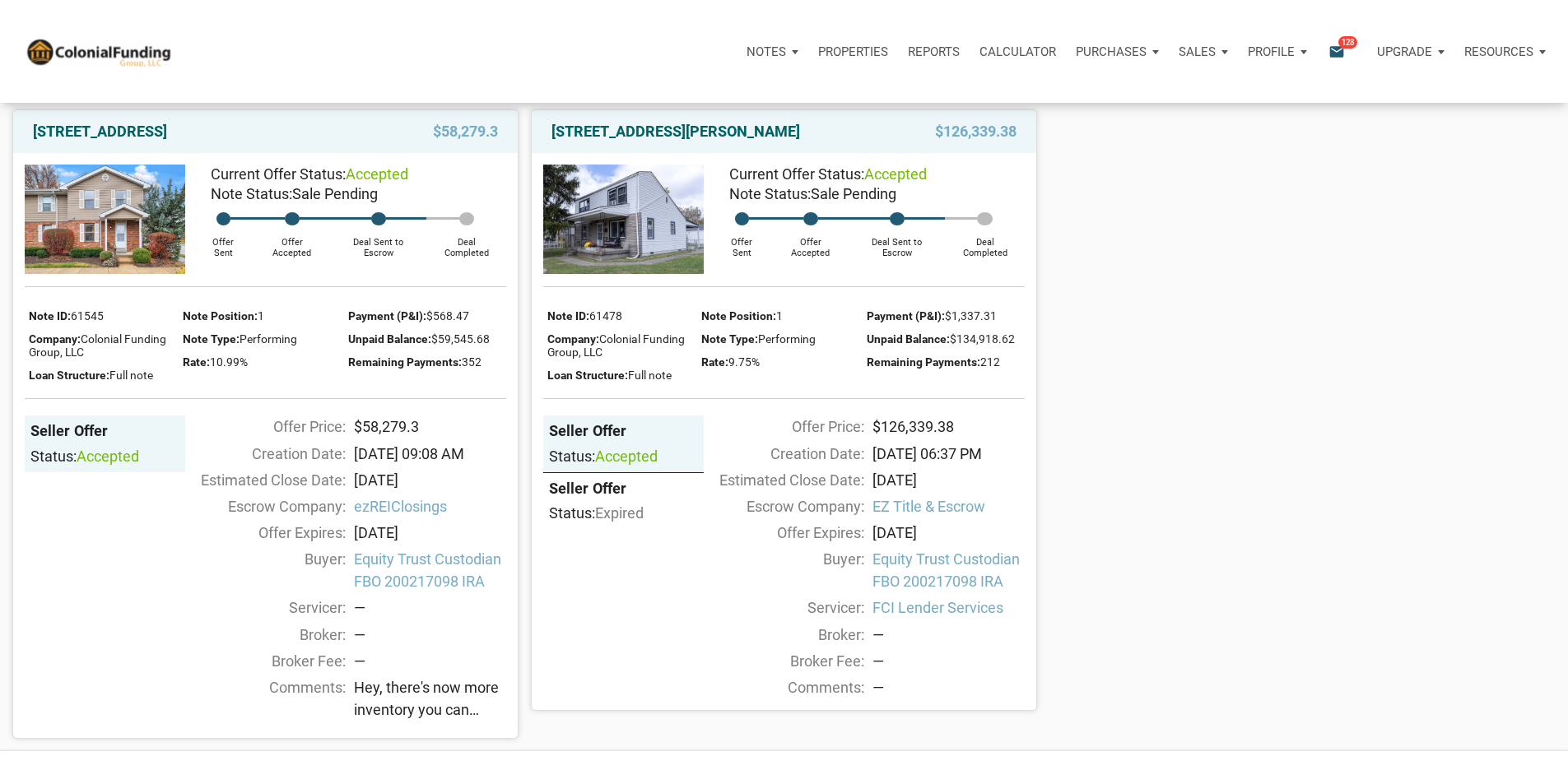
click at [110, 245] on img at bounding box center [105, 219] width 160 height 110
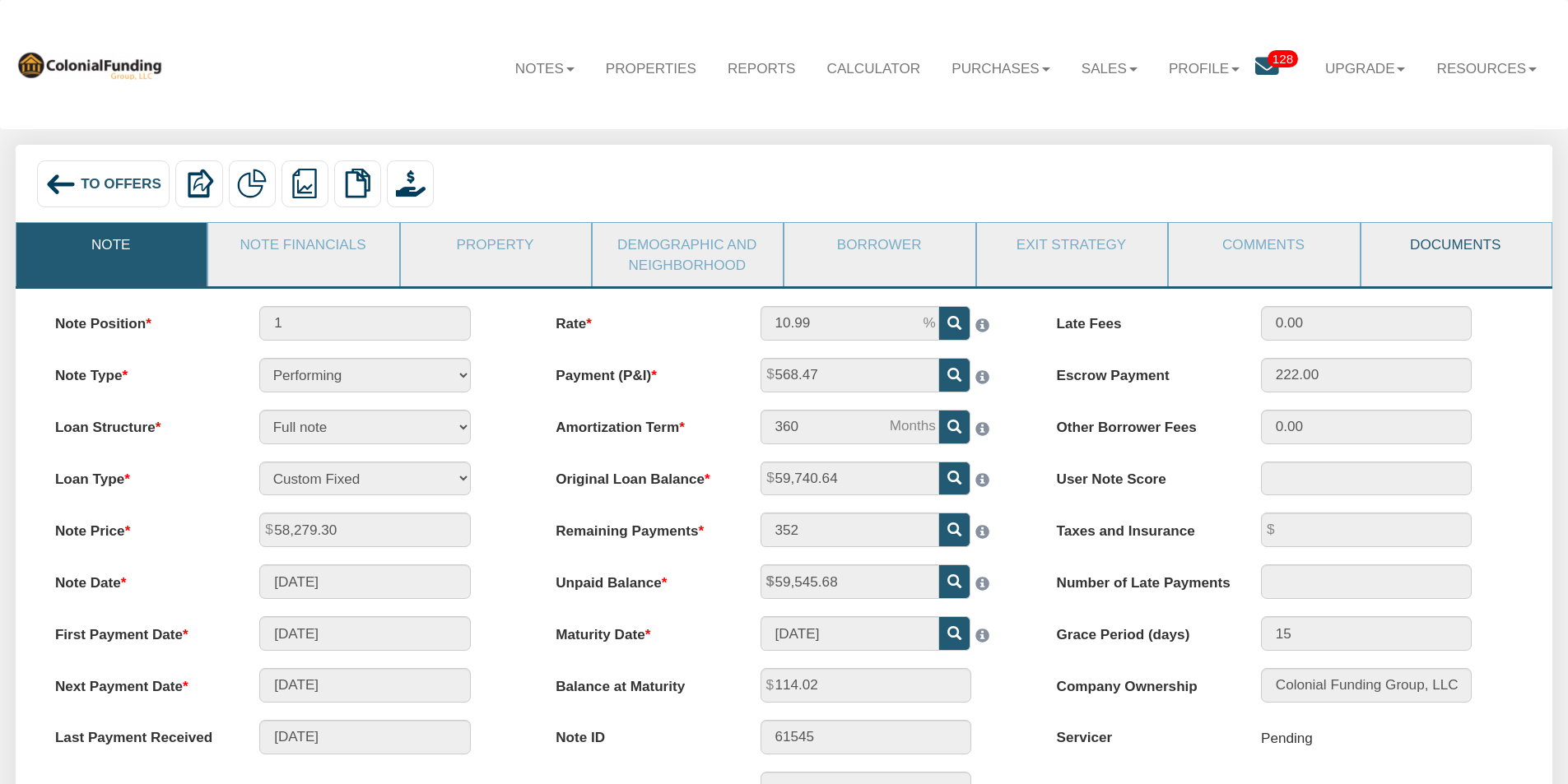
click at [1433, 243] on link "Documents" at bounding box center [1455, 244] width 188 height 43
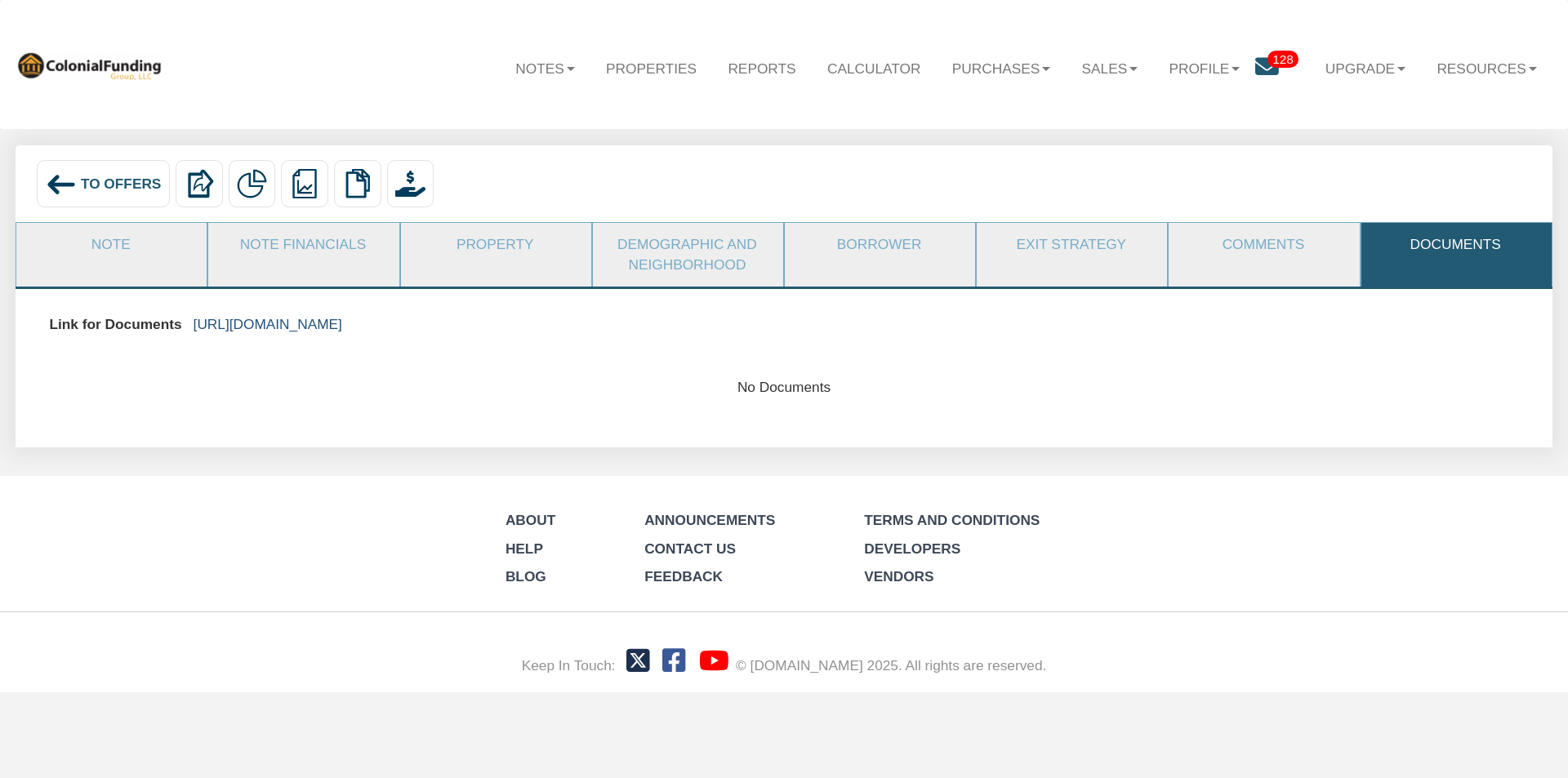
click at [342, 317] on link "https://colonialfundinggroup.sharepoint.com/:f:/s/operationsteam/Ekb2m03TfjpLoW…" at bounding box center [268, 324] width 149 height 16
